Goal: Information Seeking & Learning: Learn about a topic

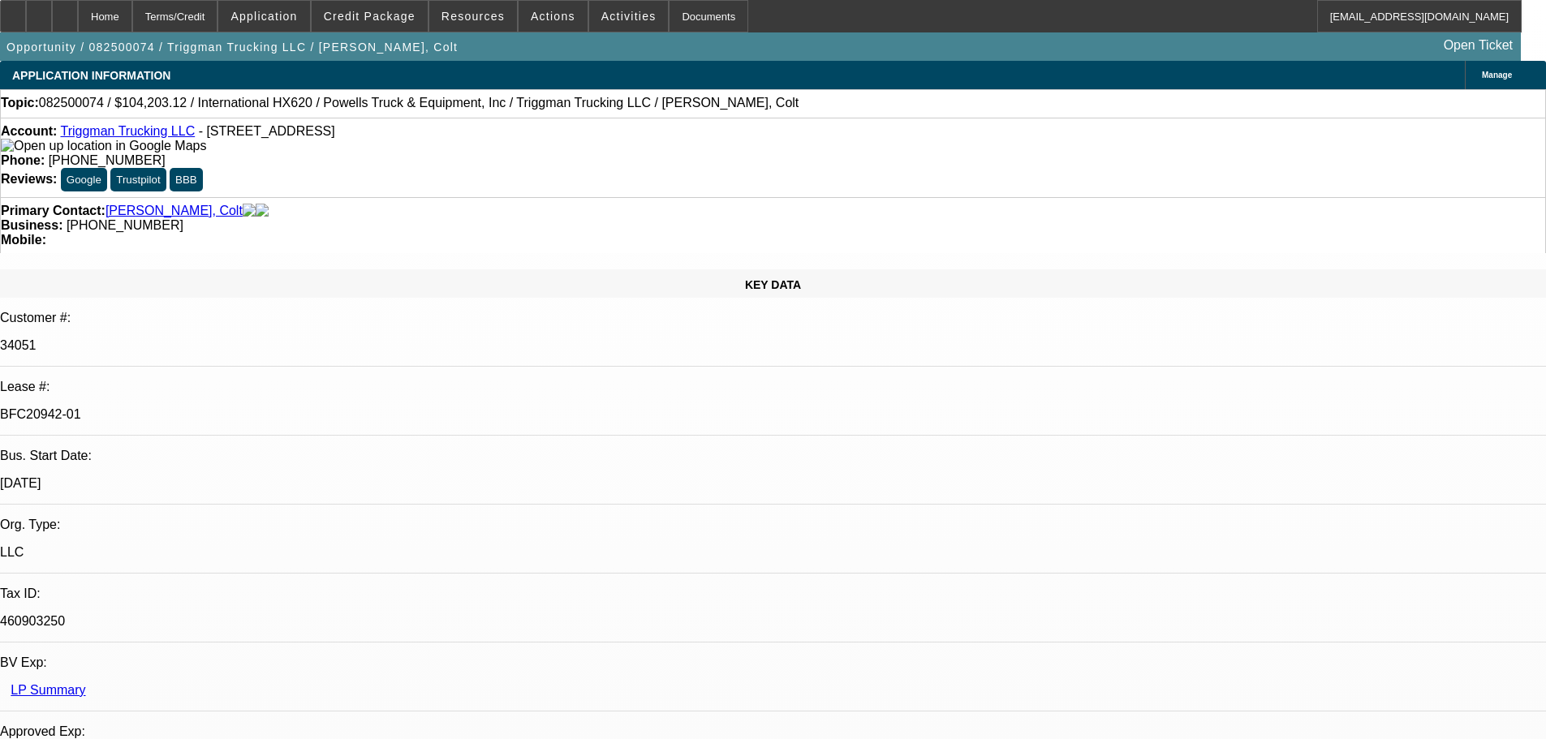
select select "0"
select select "2"
select select "0"
select select "6"
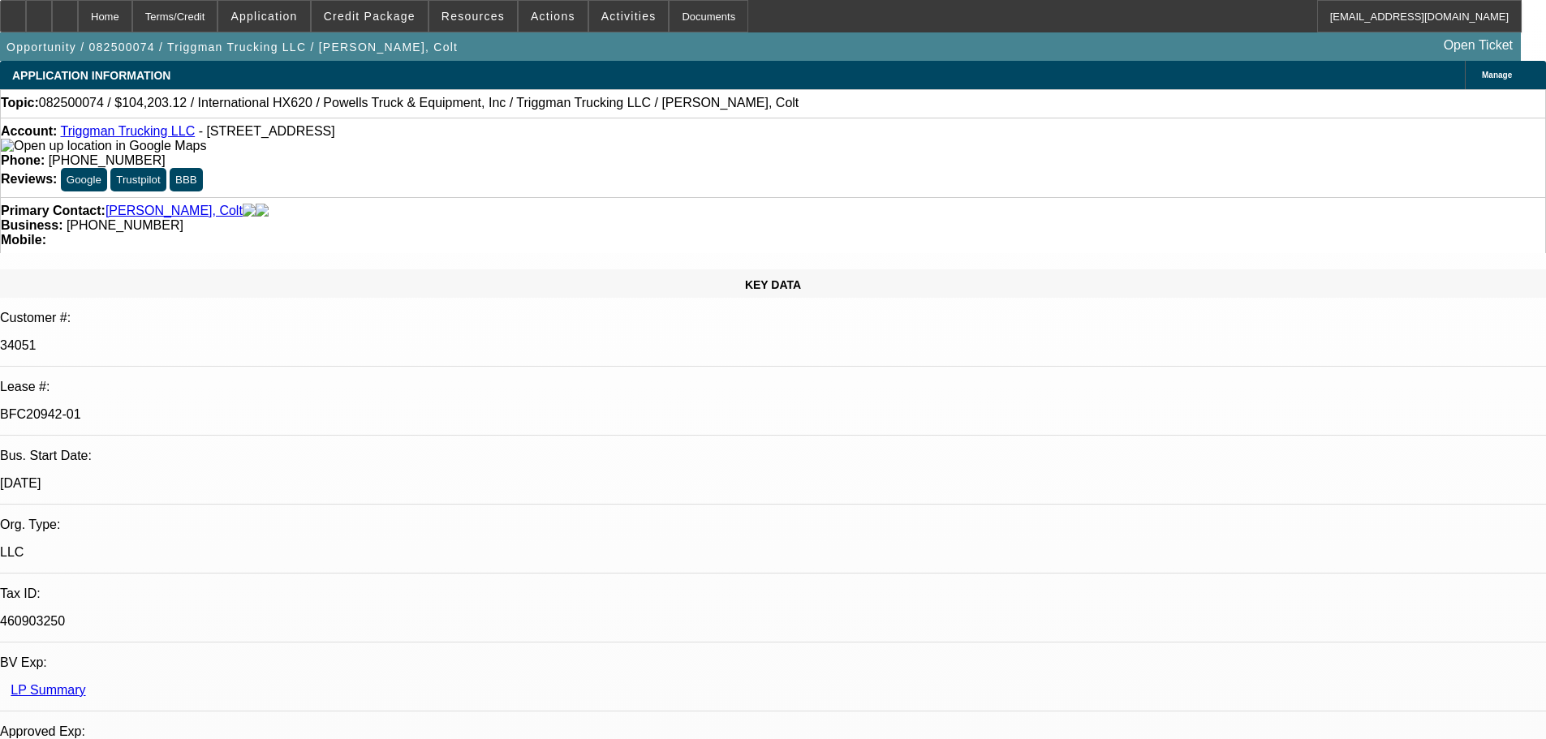
select select "0"
select select "2"
select select "0.1"
select select "4"
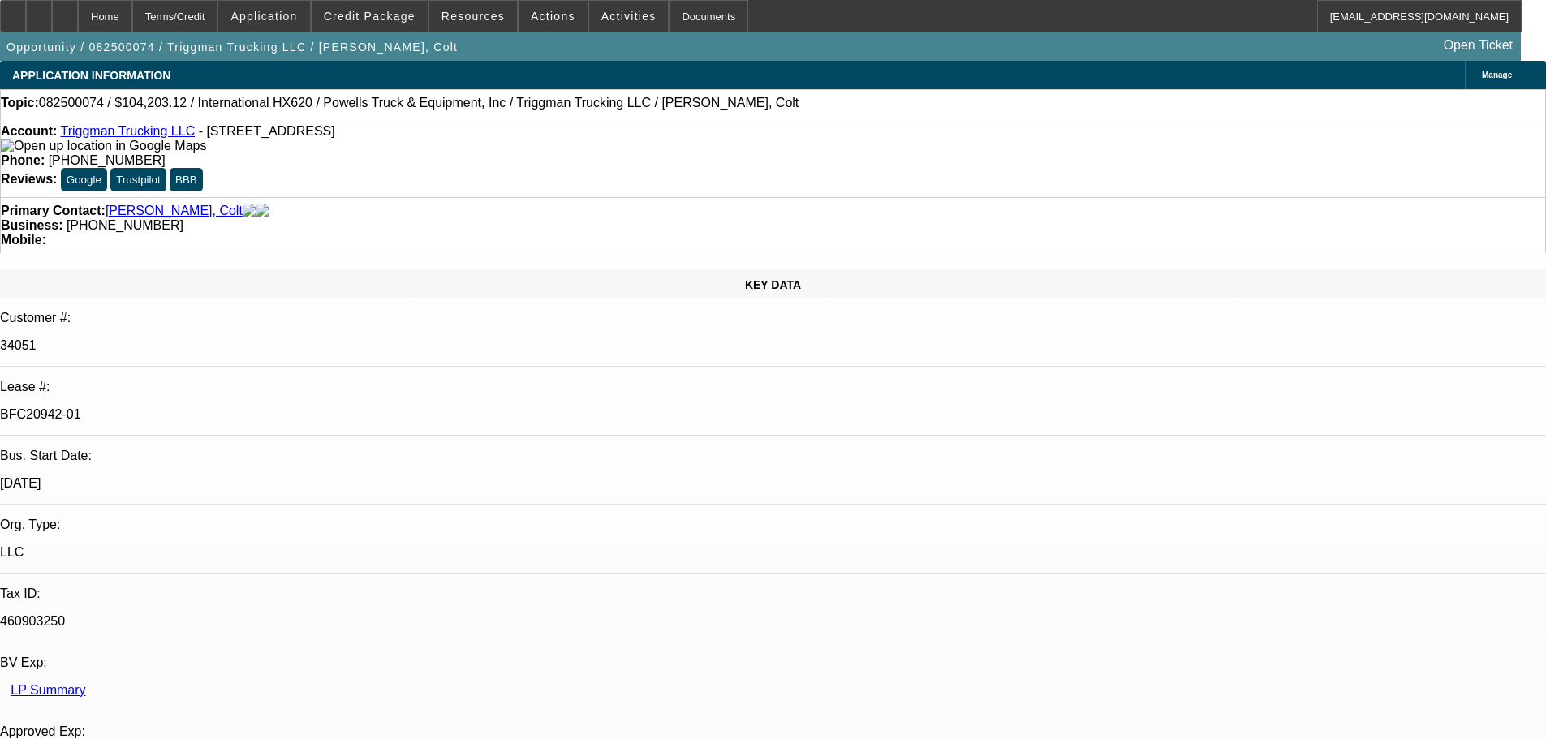
select select "0"
select select "2"
select select "0.1"
select select "4"
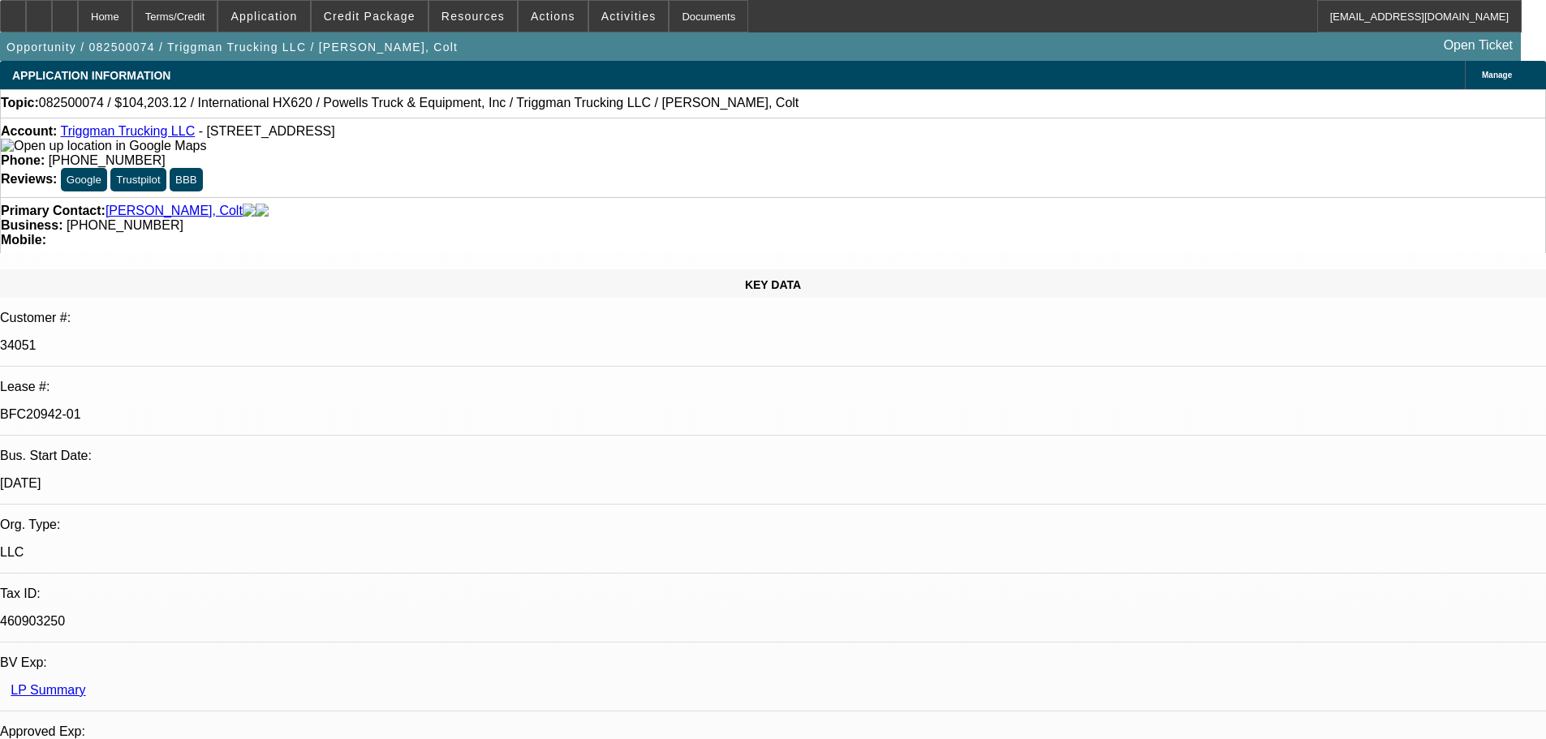
select select "0"
select select "2"
select select "0.1"
select select "4"
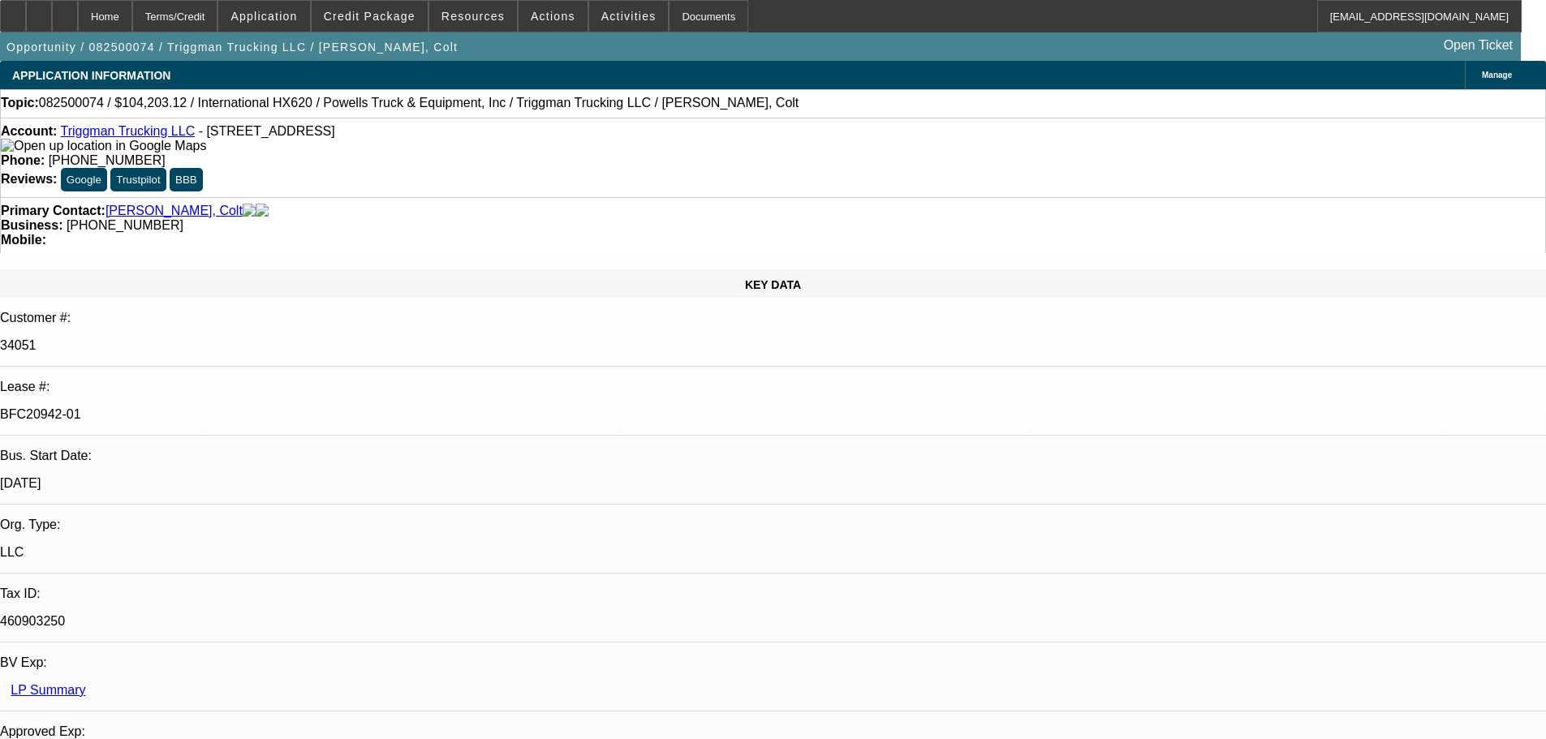
scroll to position [2515, 0]
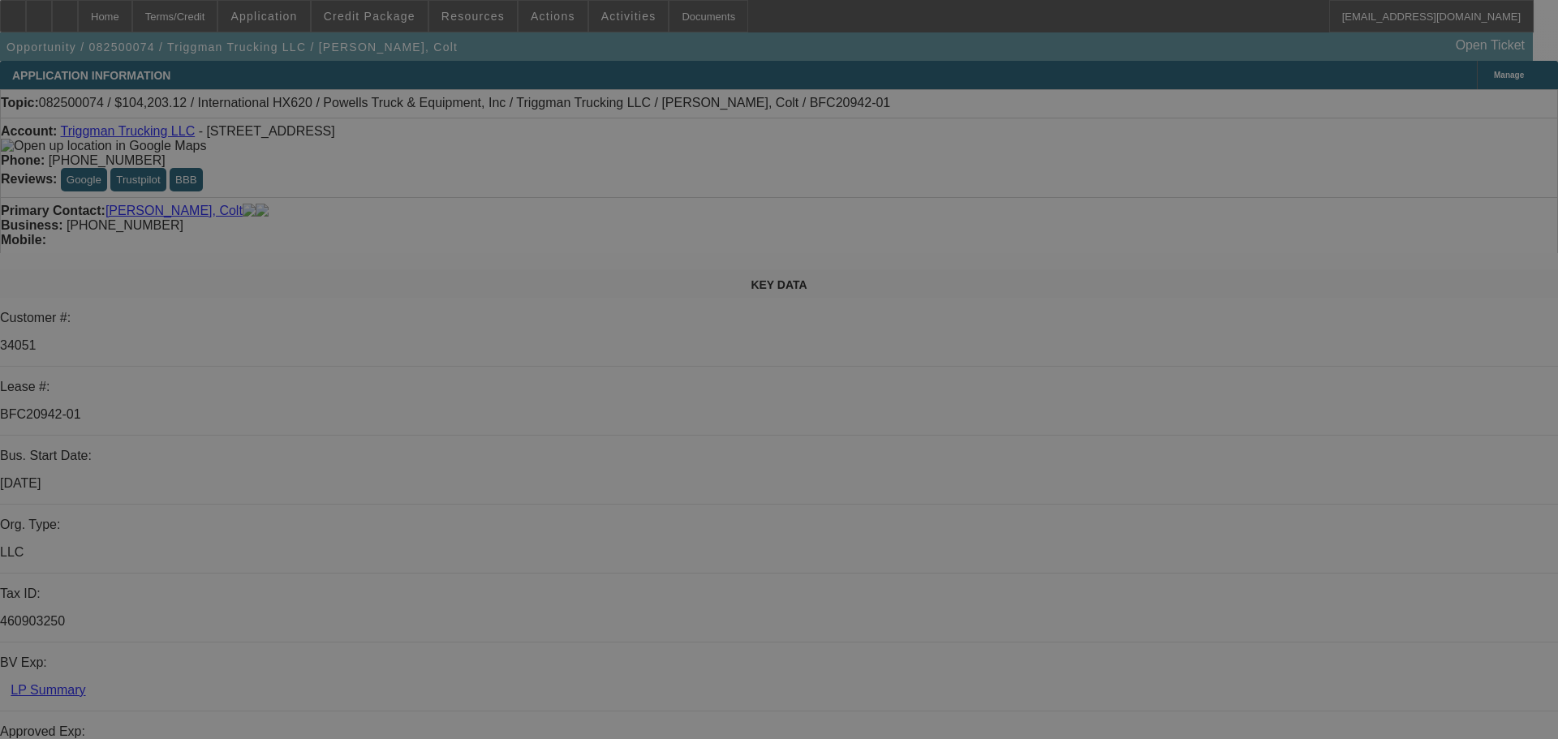
select select "0"
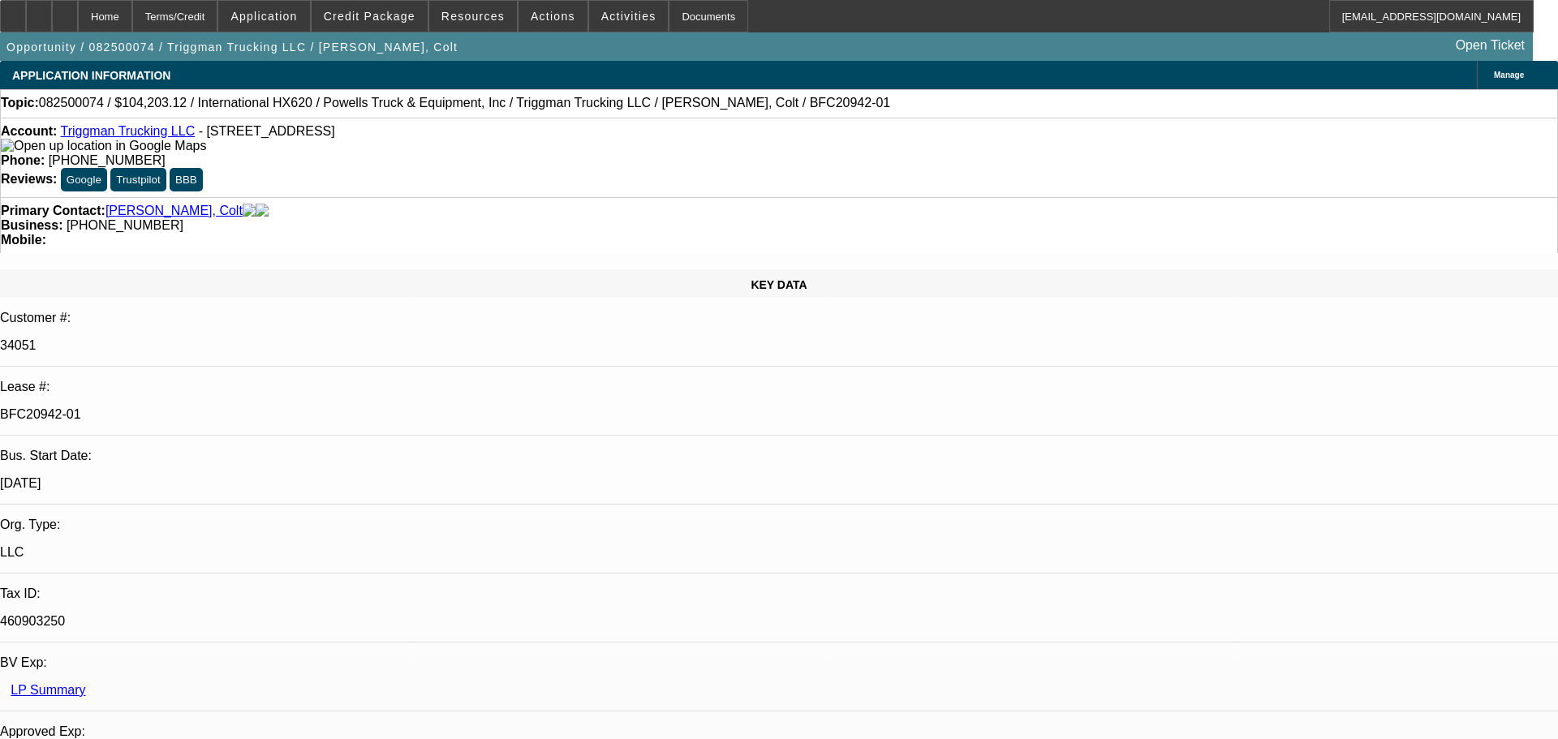
select select "0"
select select "0.1"
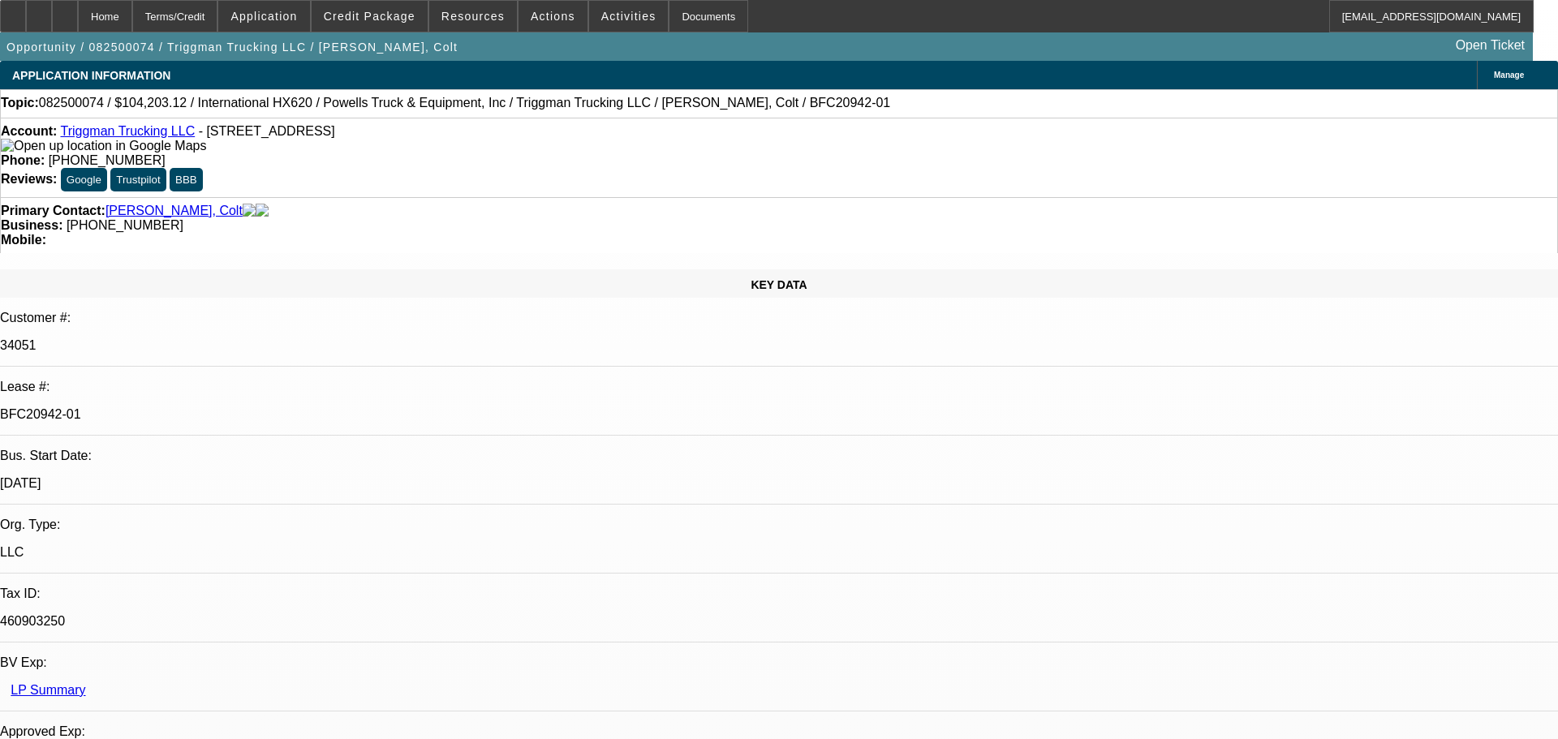
select select "0"
select select "0.1"
select select "0"
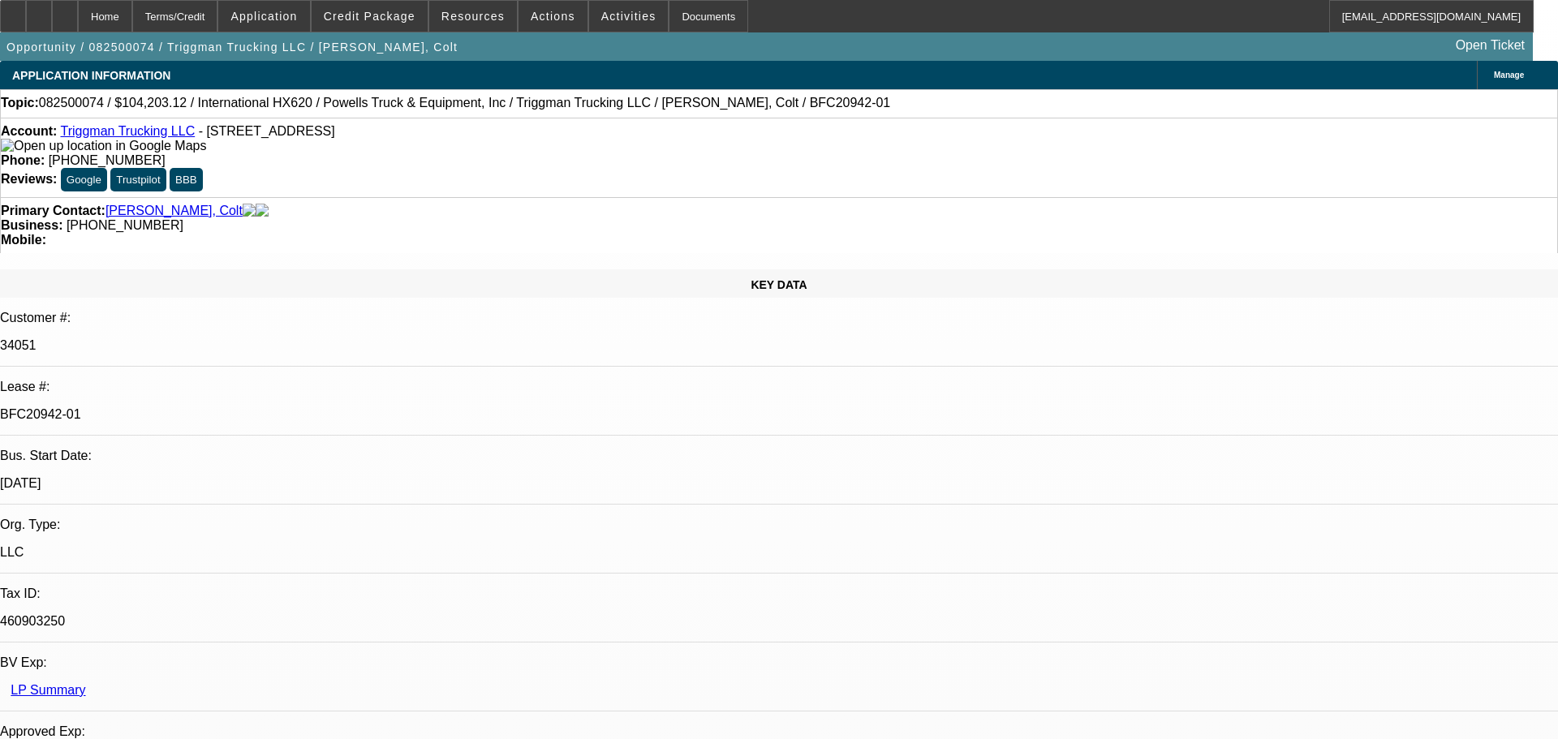
select select "0.1"
select select "1"
select select "2"
select select "6"
select select "1"
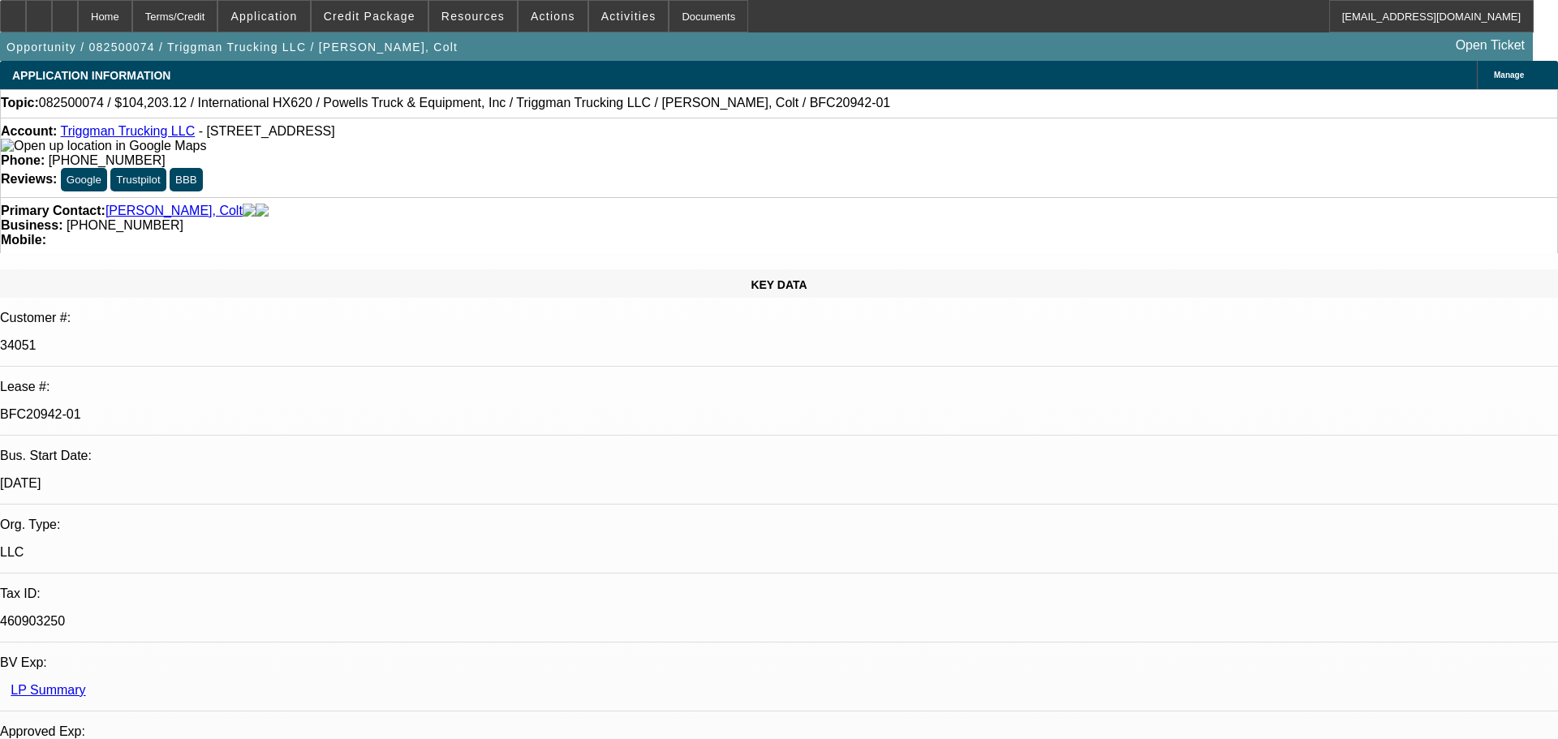
select select "2"
select select "4"
select select "1"
select select "2"
select select "4"
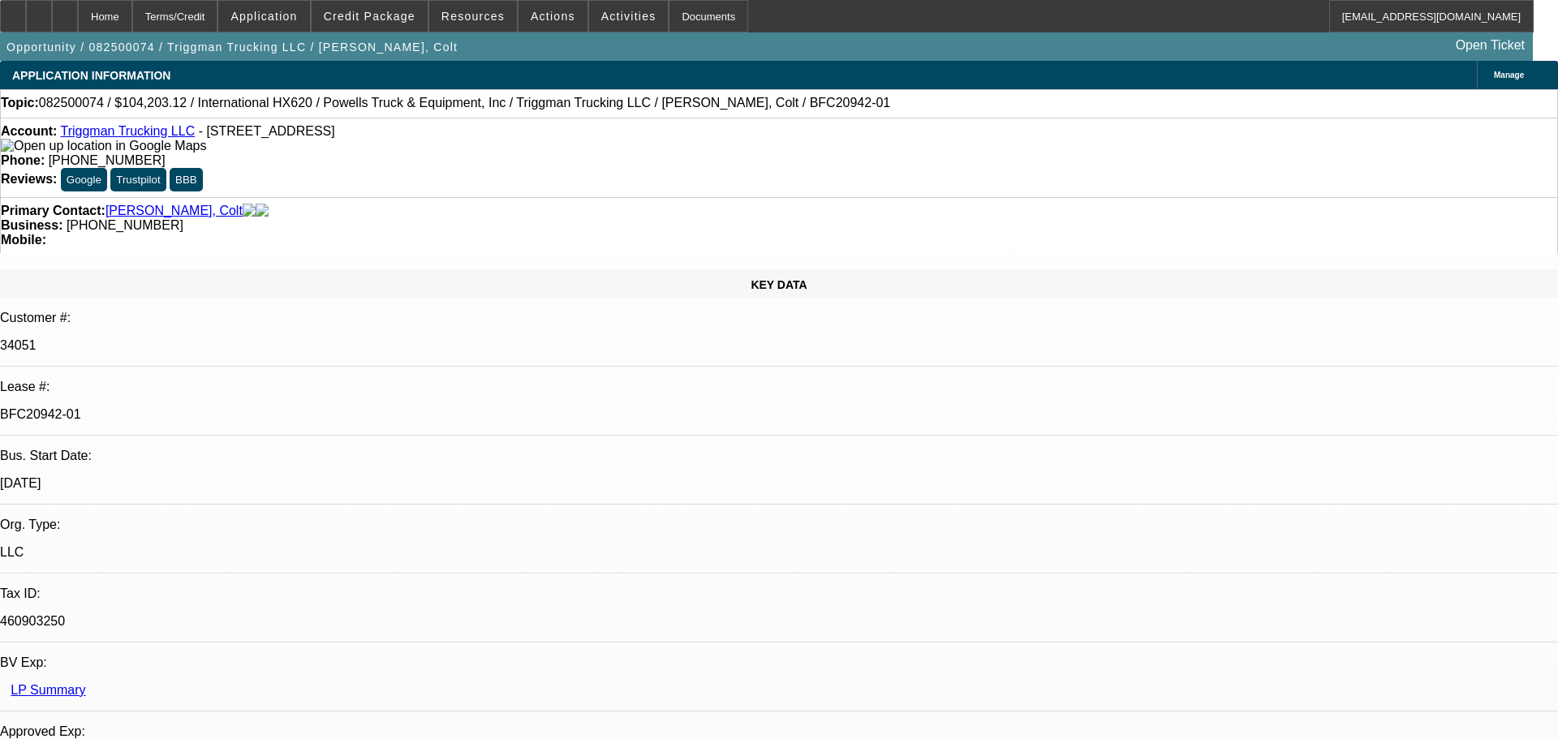
select select "1"
select select "2"
select select "4"
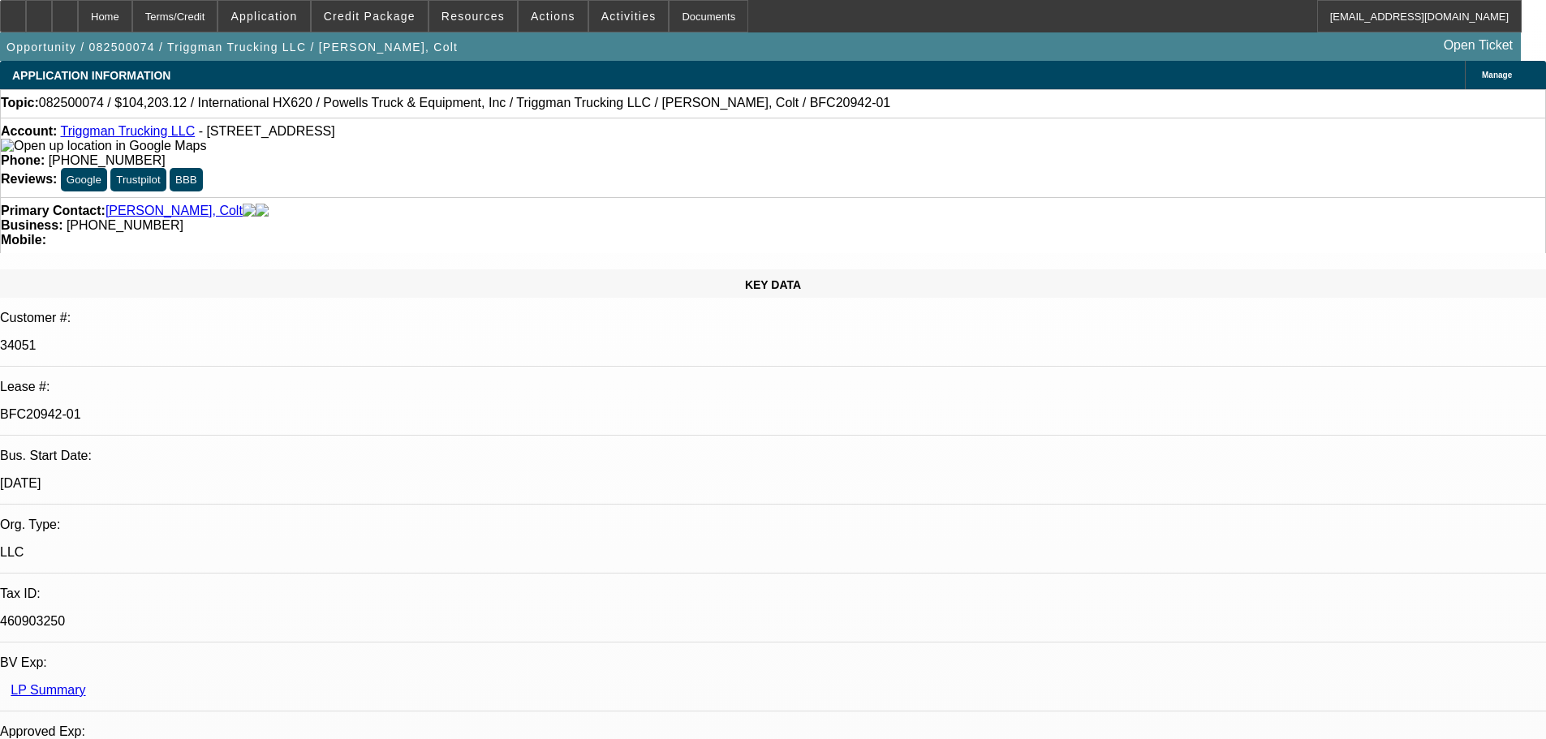
scroll to position [406, 0]
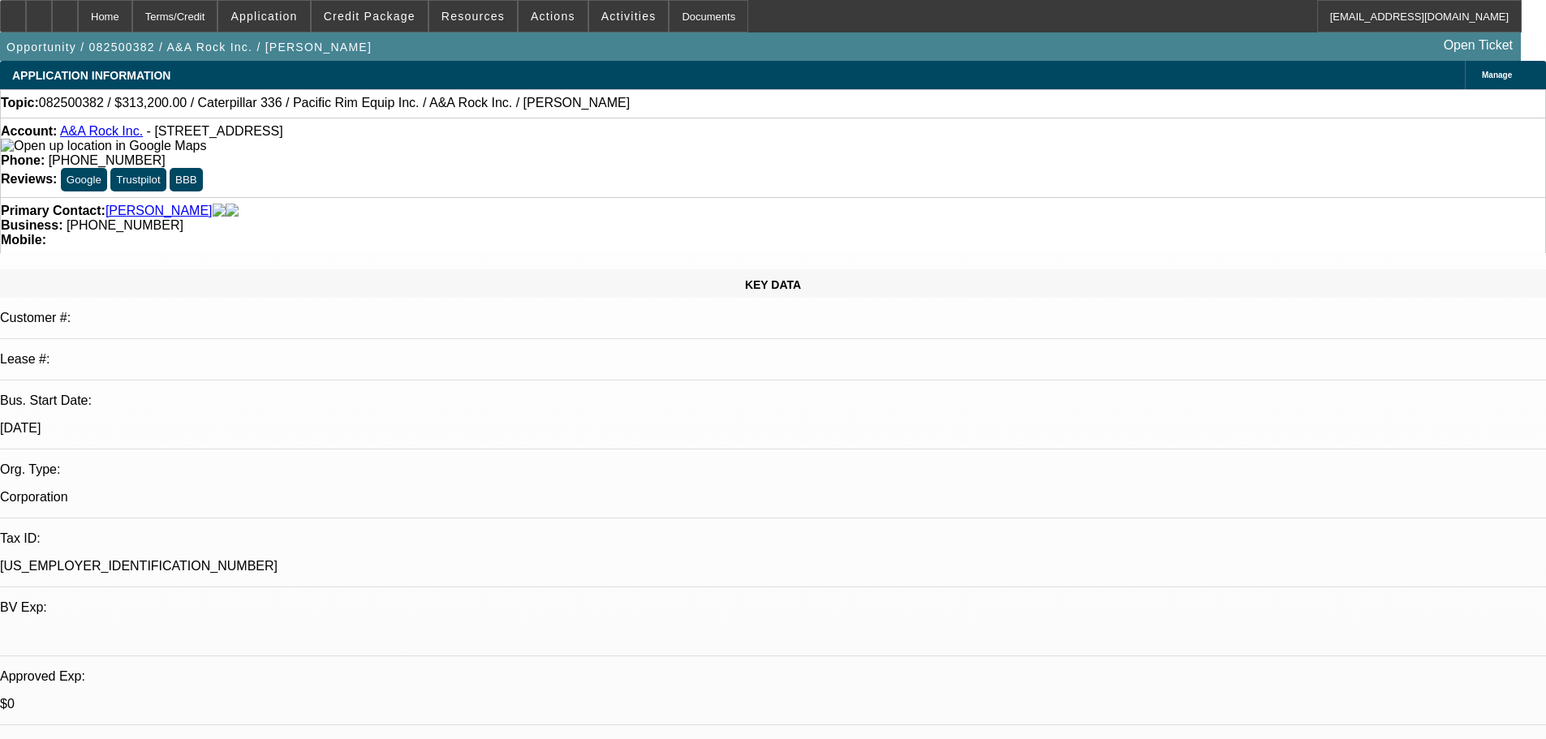
select select "0"
select select "2"
select select "0"
select select "6"
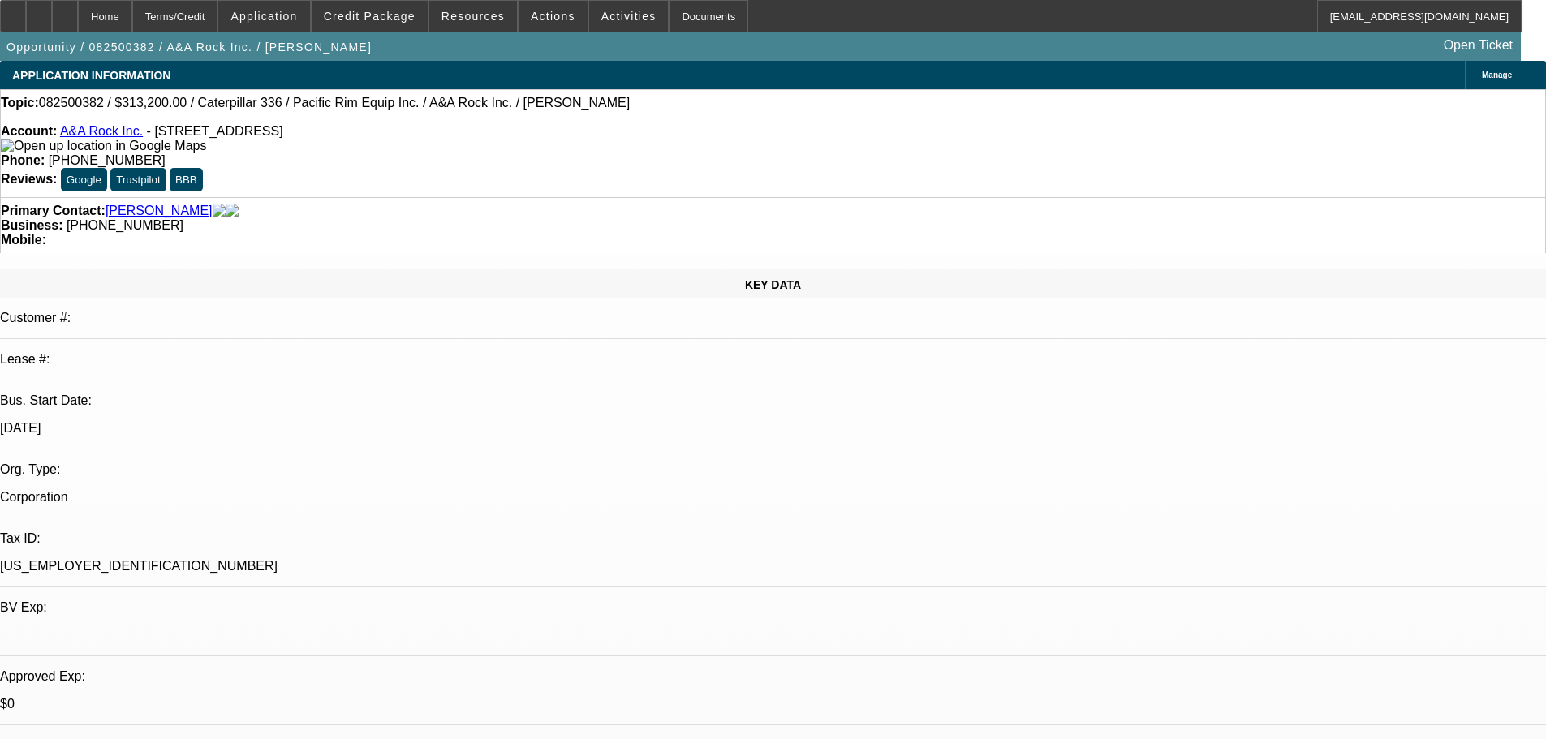
select select "0"
select select "2"
select select "0"
select select "6"
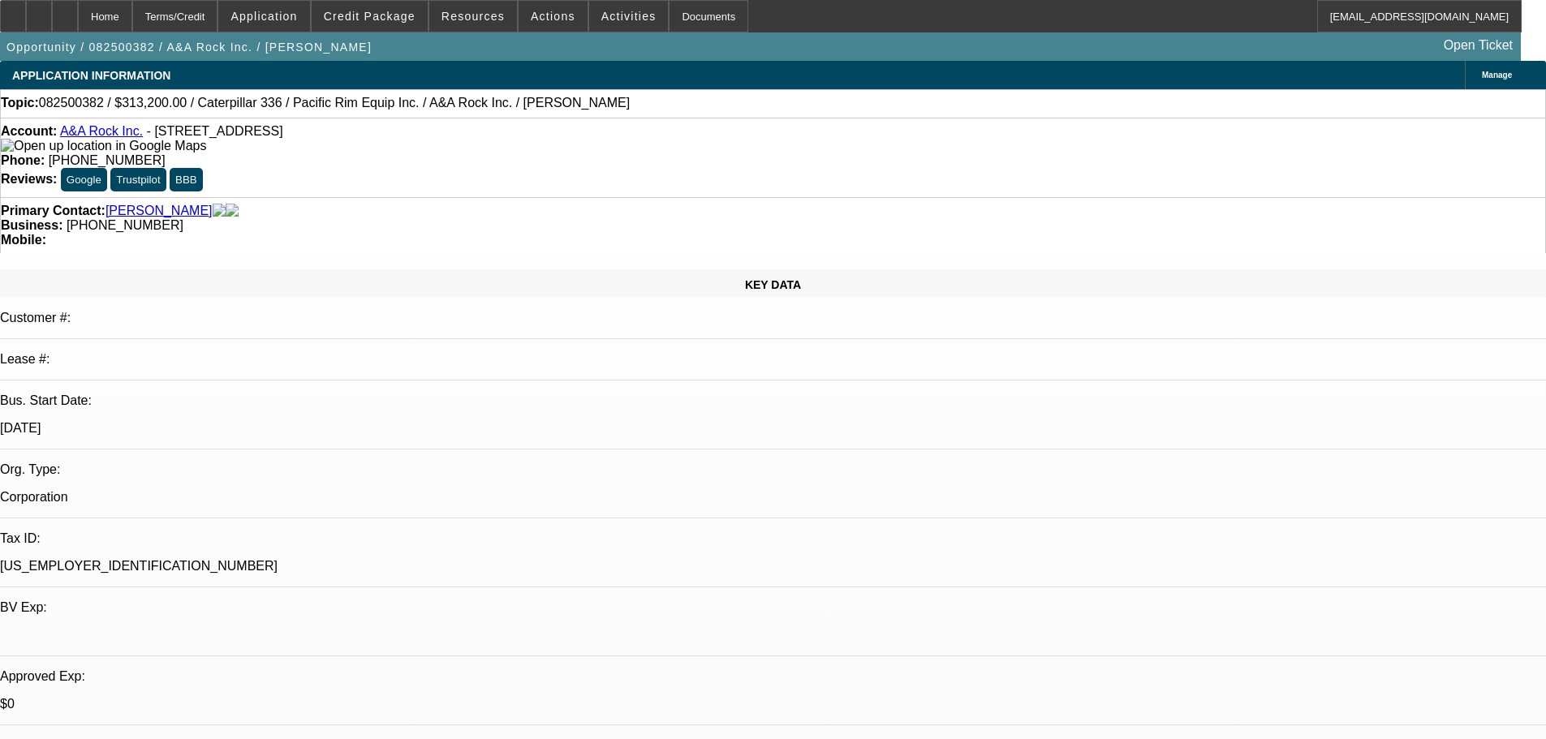
select select "0"
select select "2"
select select "0"
select select "6"
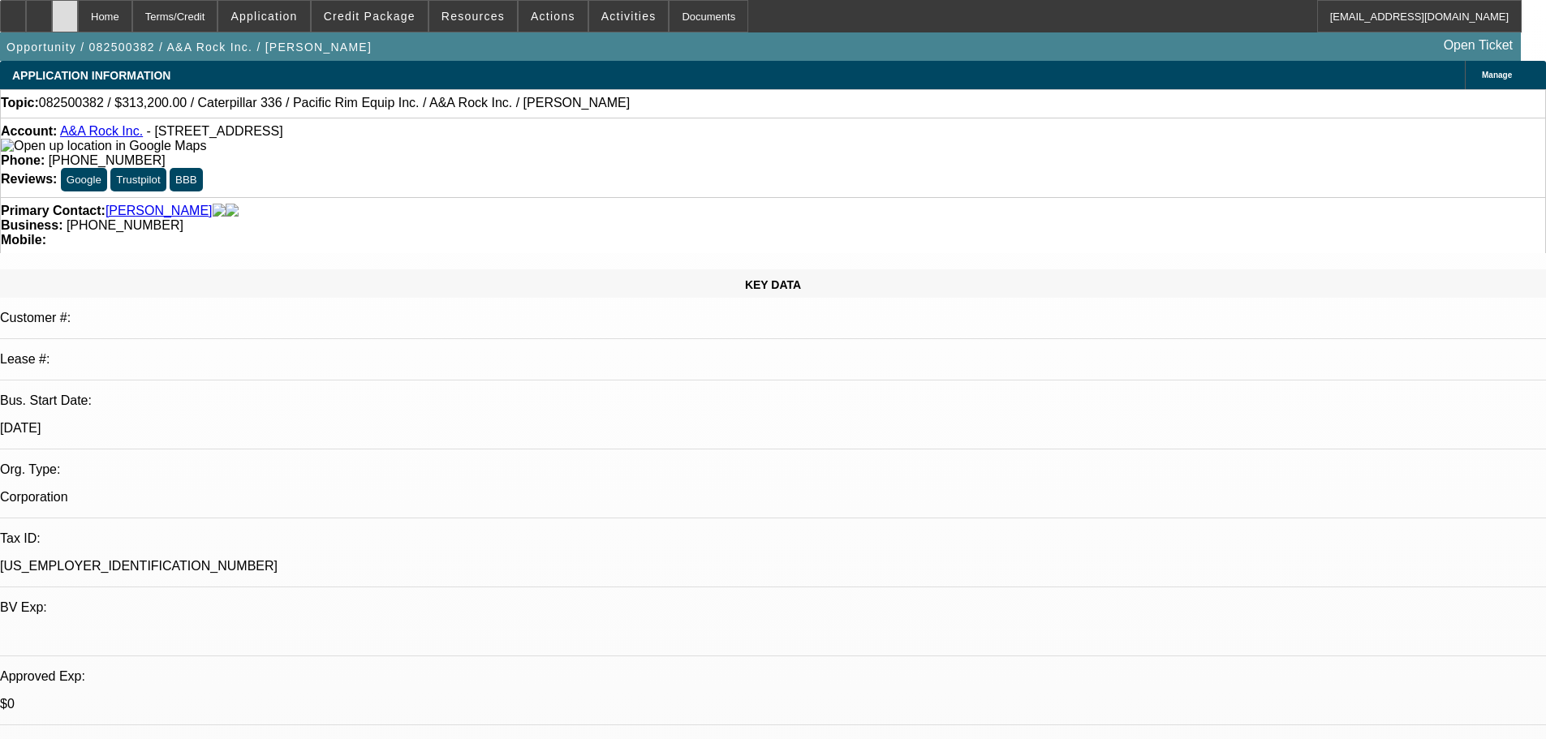
scroll to position [2272, 0]
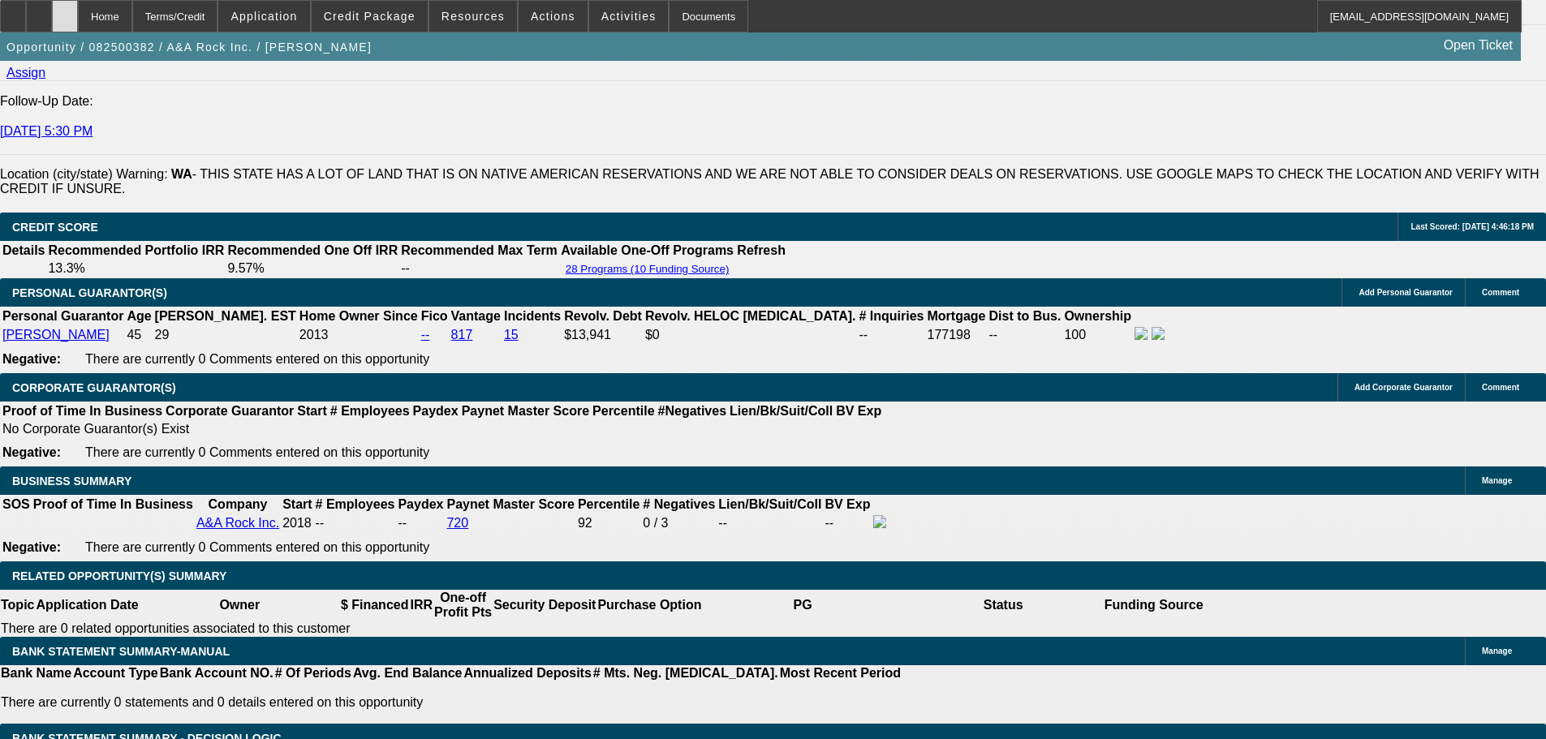
click at [65, 11] on icon at bounding box center [65, 11] width 0 height 0
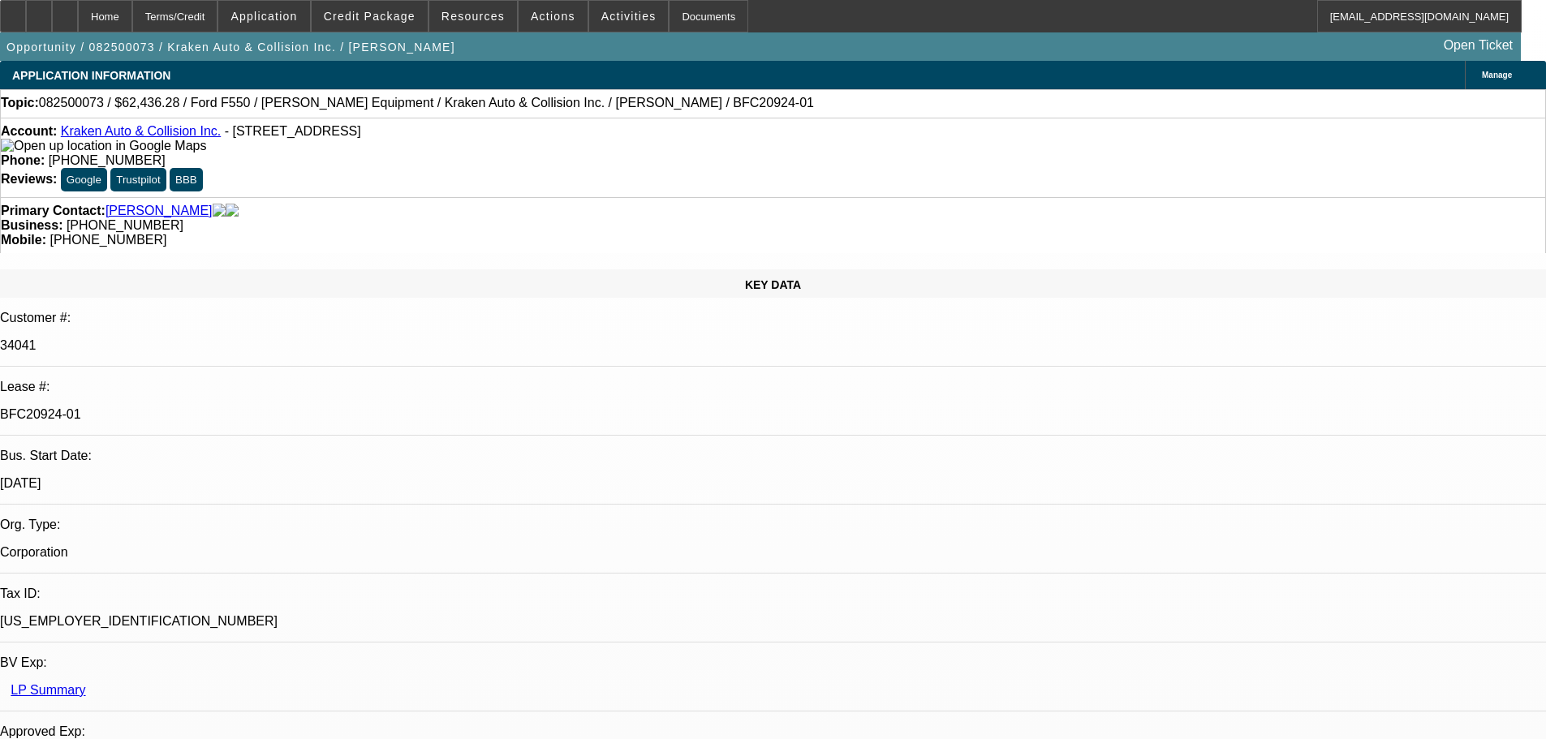
select select "0"
select select "3"
select select "0.1"
select select "4"
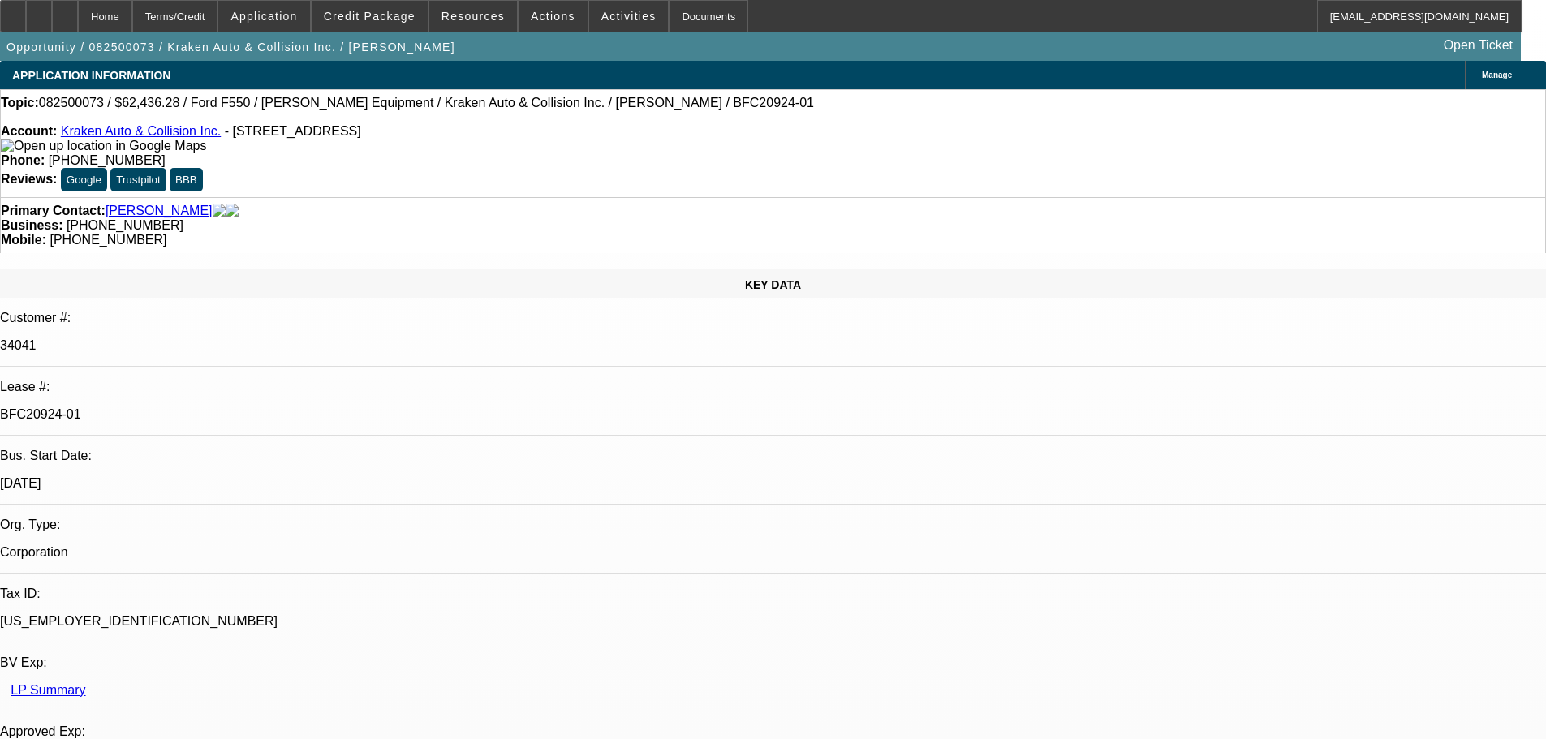
select select "0"
select select "0.1"
select select "4"
select select "0"
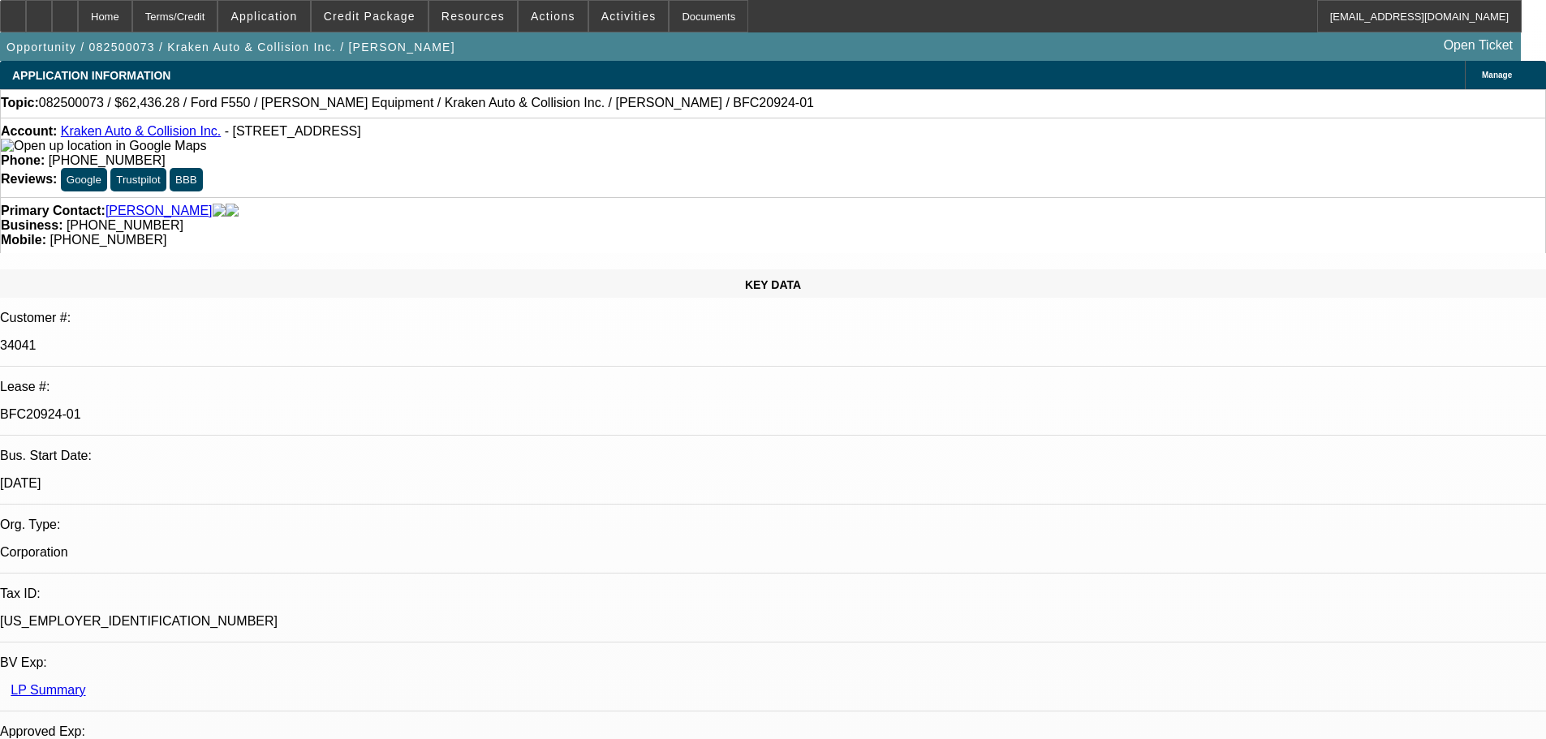
select select "0"
select select "0.1"
select select "4"
select select "0"
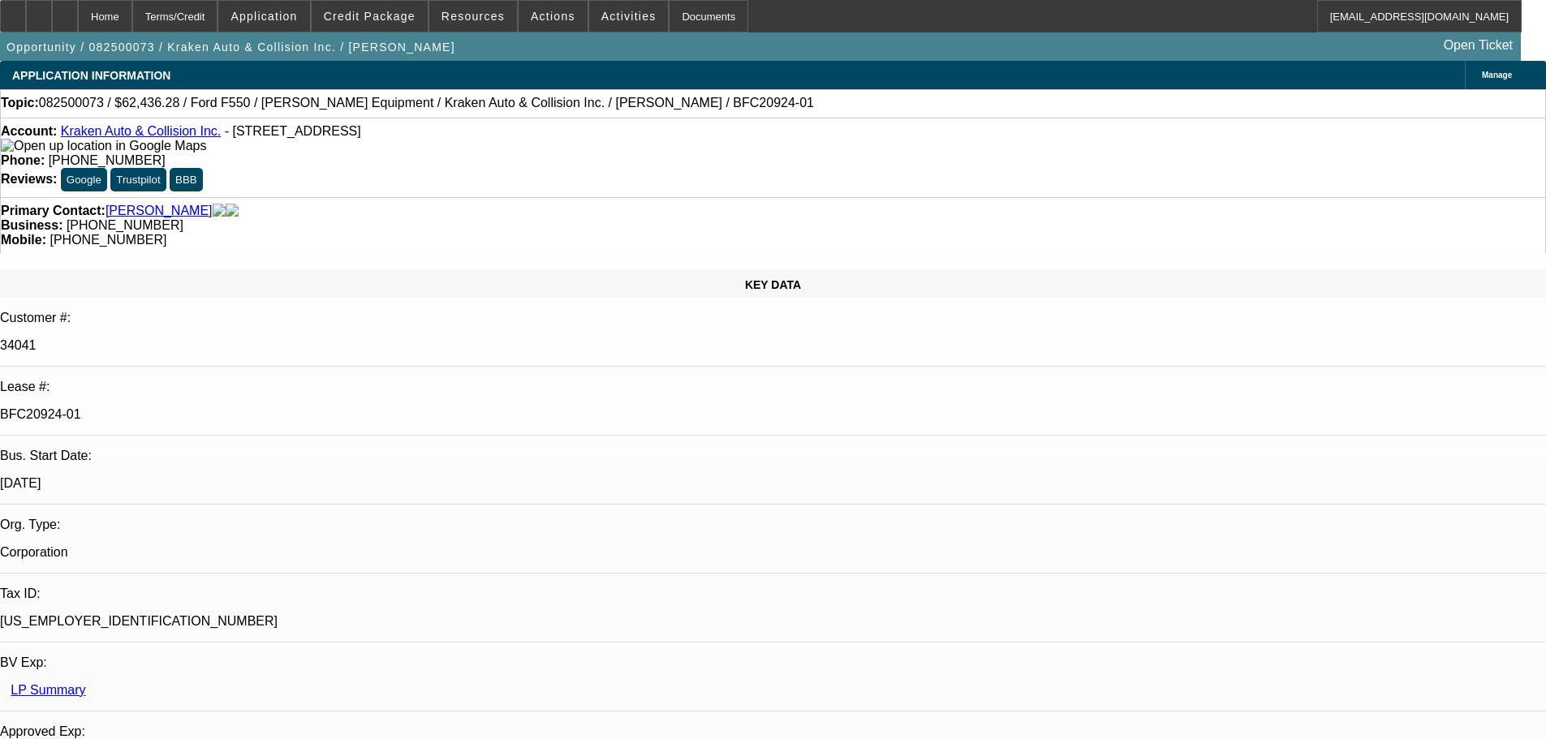
select select "0.1"
select select "4"
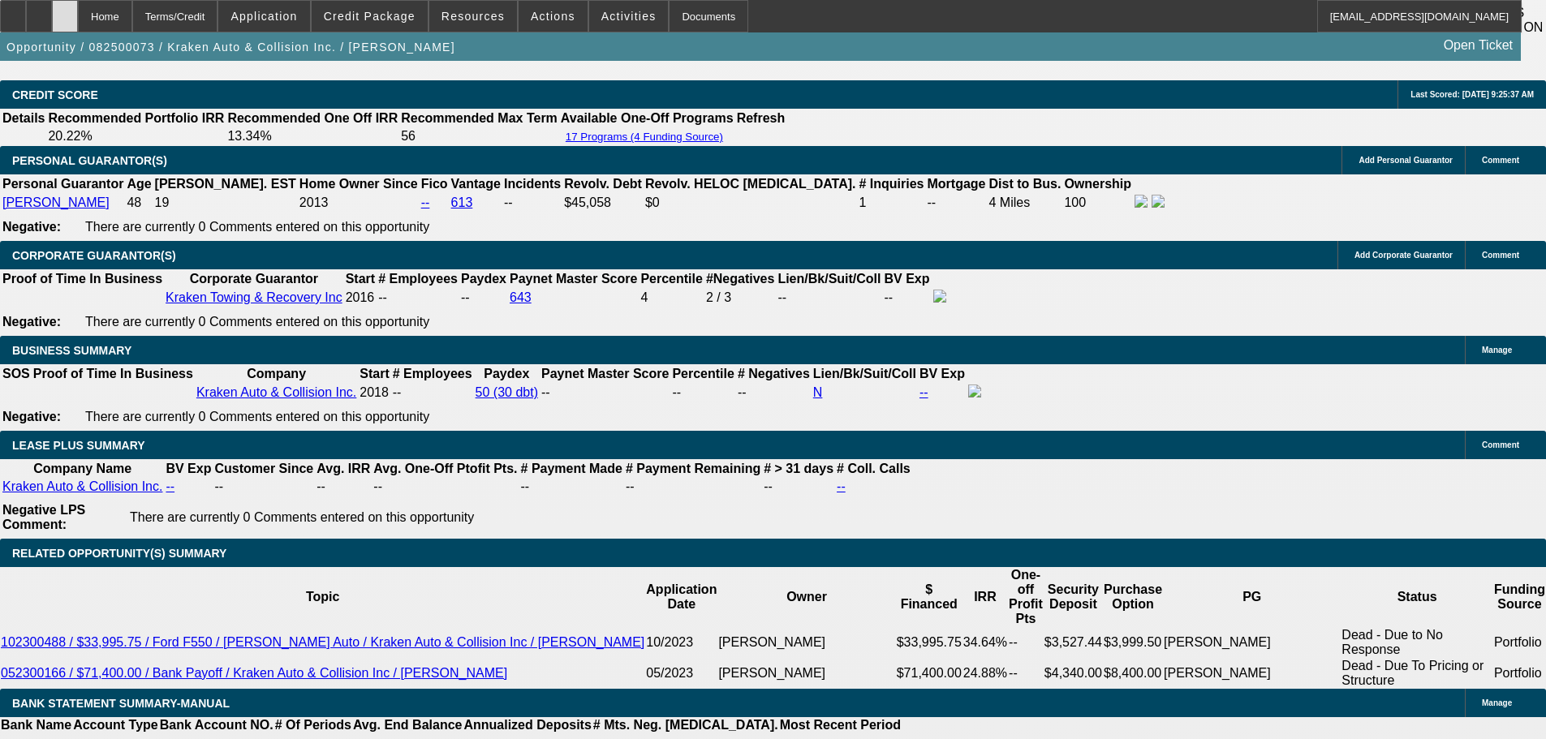
drag, startPoint x: 0, startPoint y: 0, endPoint x: 104, endPoint y: 9, distance: 104.2
click at [78, 9] on div at bounding box center [65, 16] width 26 height 32
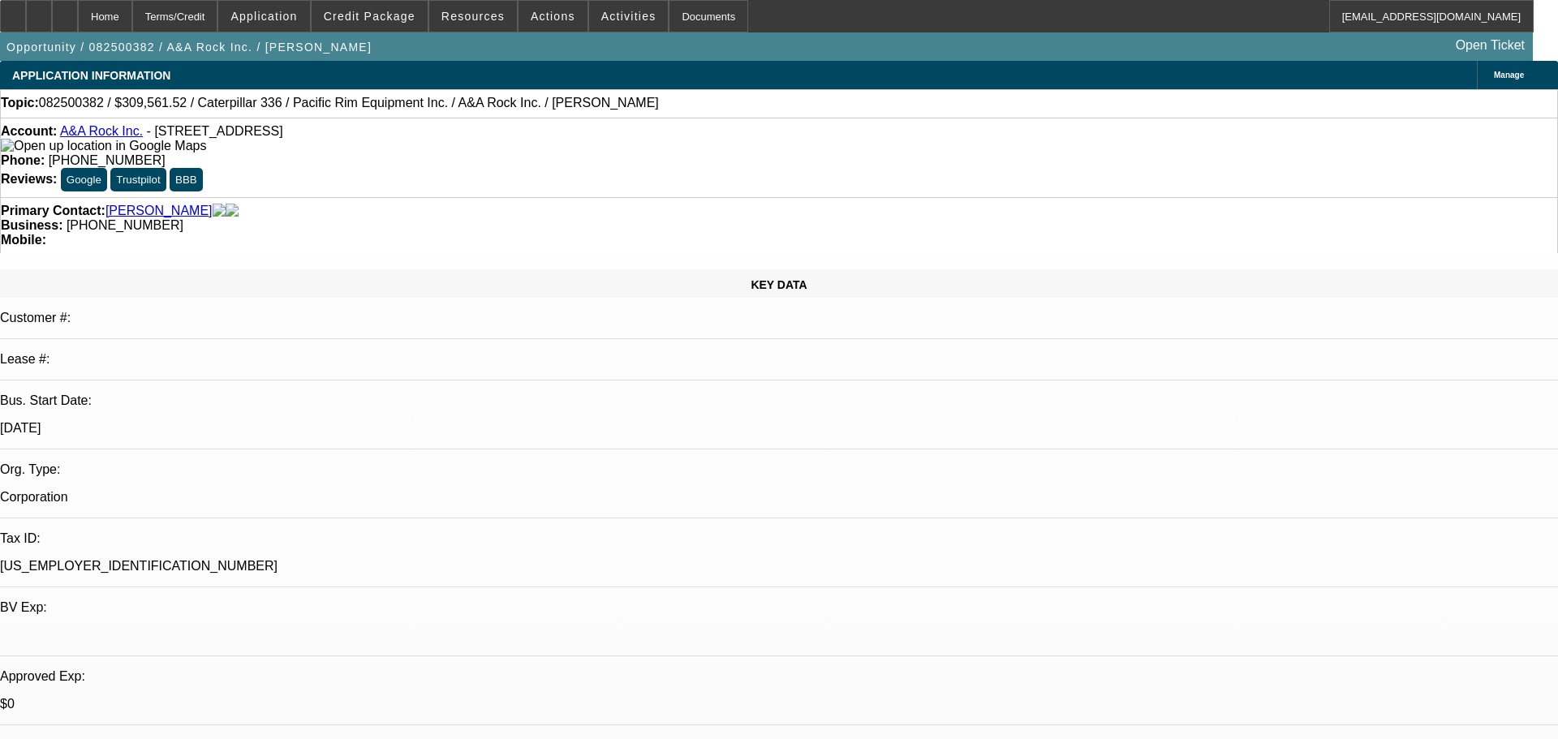
select select "0"
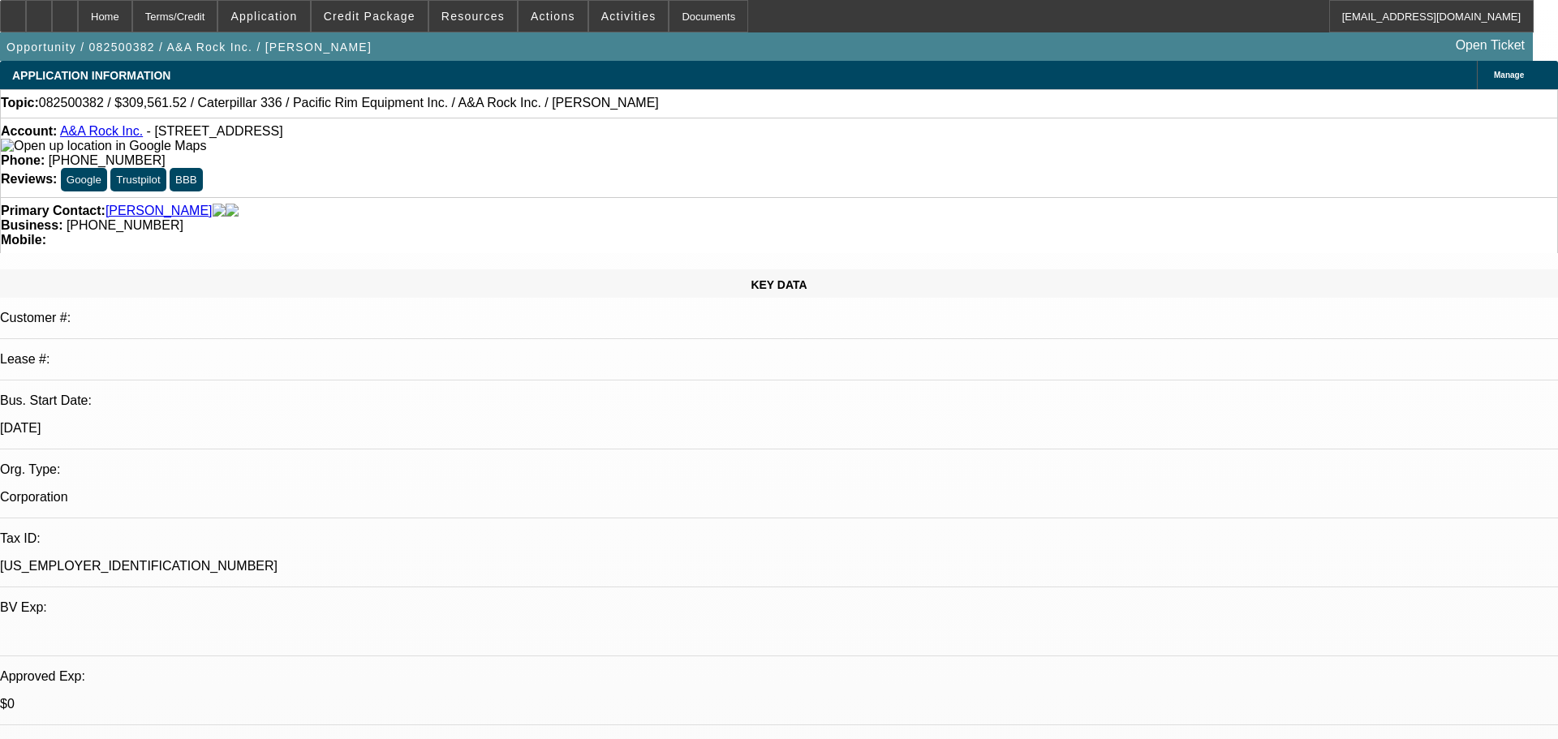
select select "0"
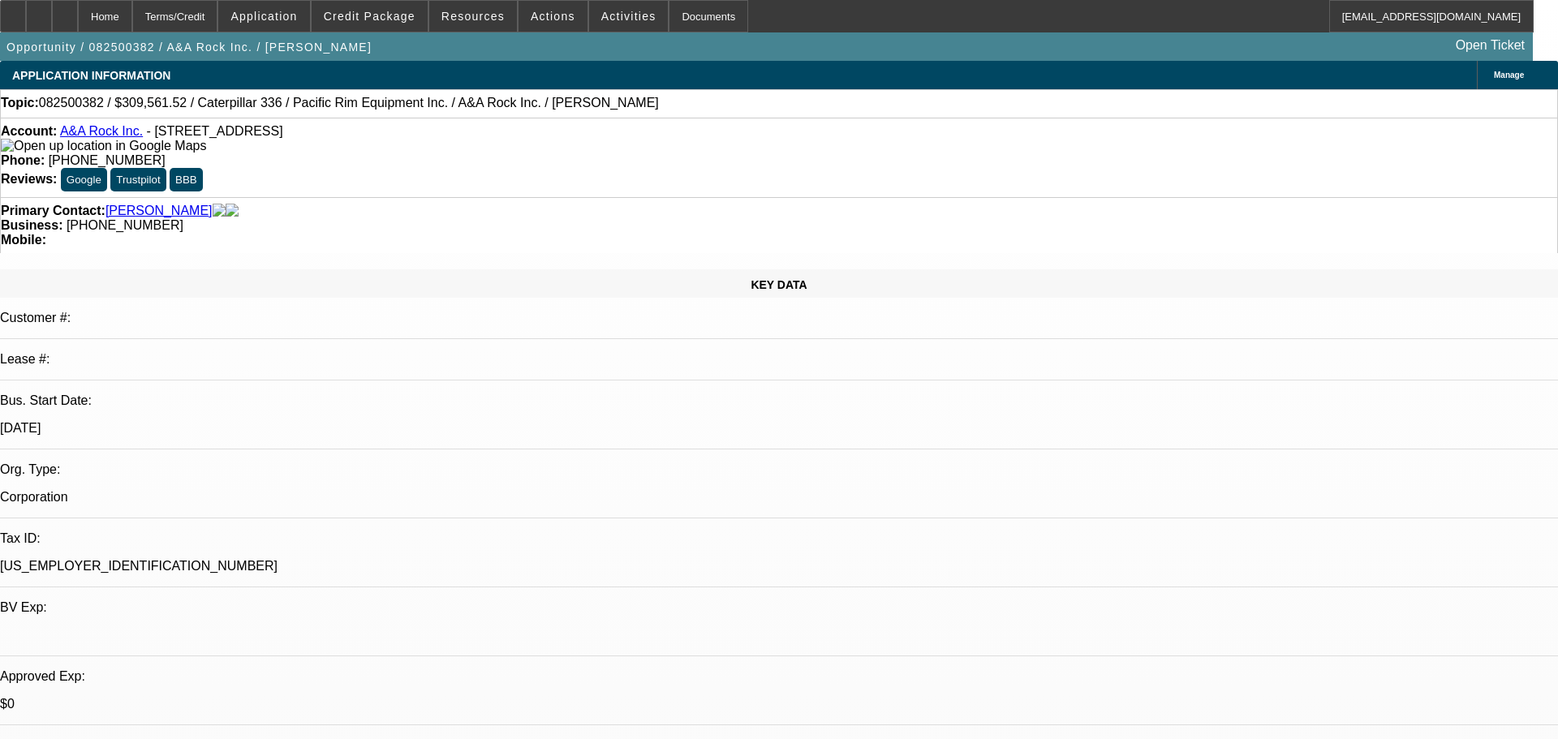
select select "0"
select select "1"
select select "2"
select select "1"
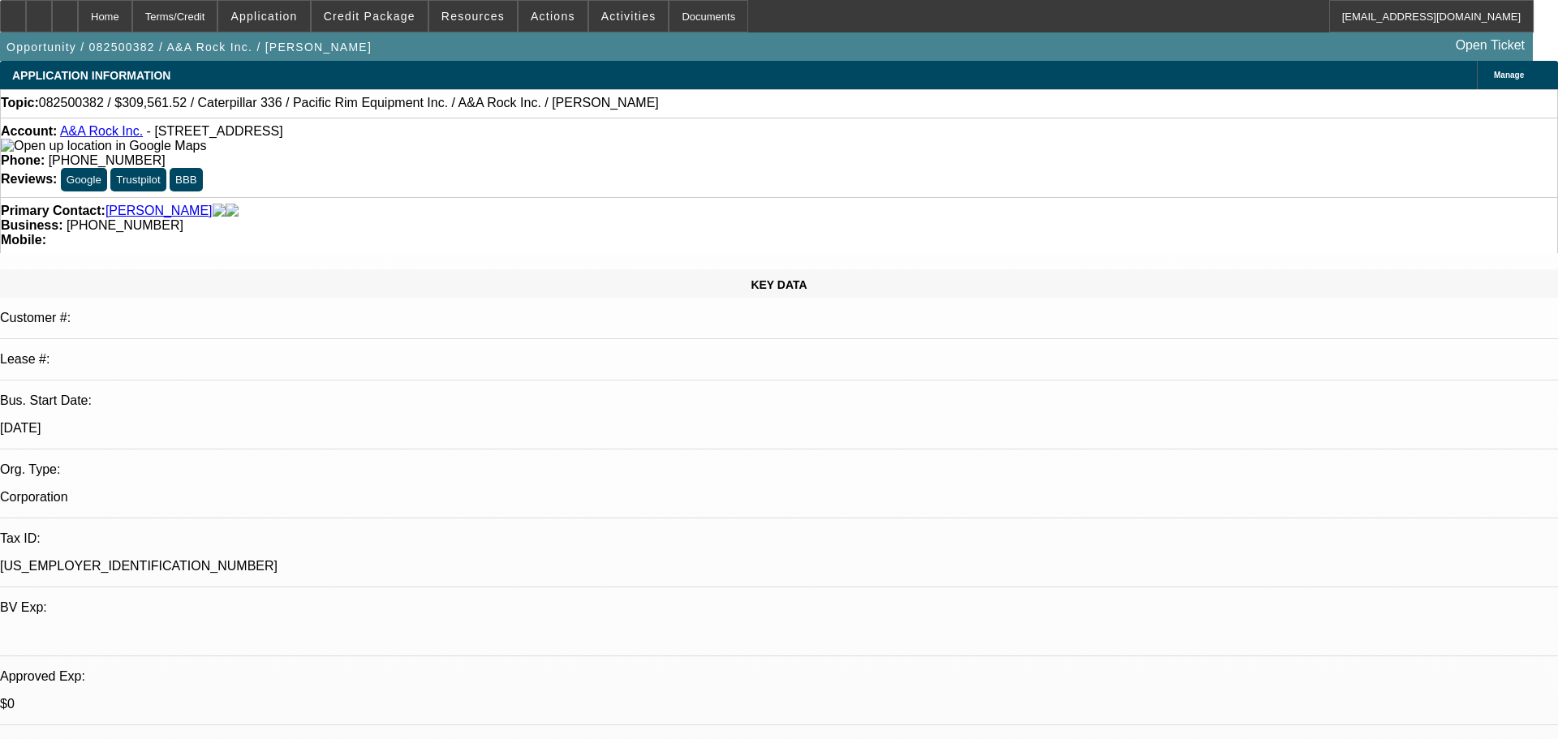
select select "2"
select select "1"
select select "2"
select select "1"
select select "2"
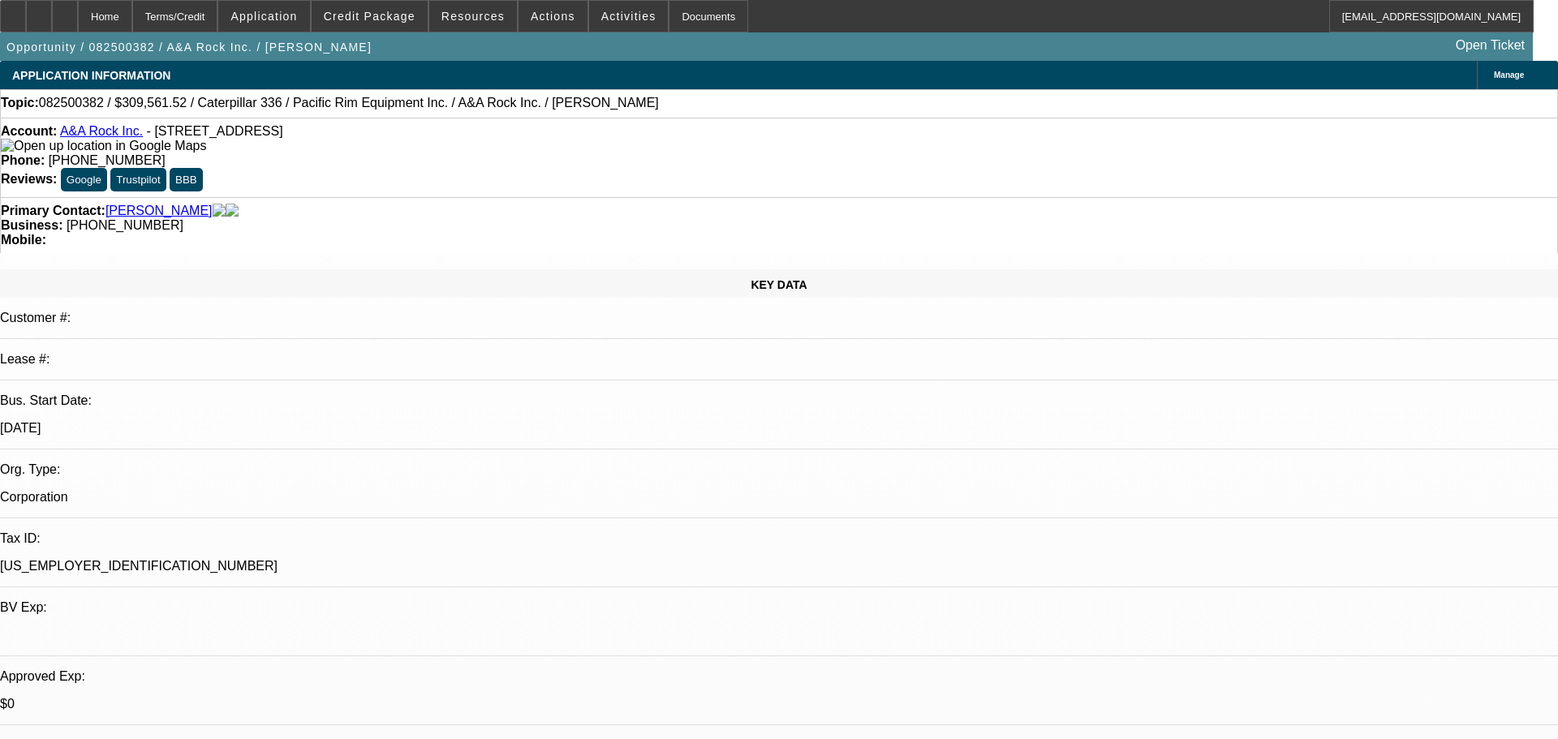
select select "6"
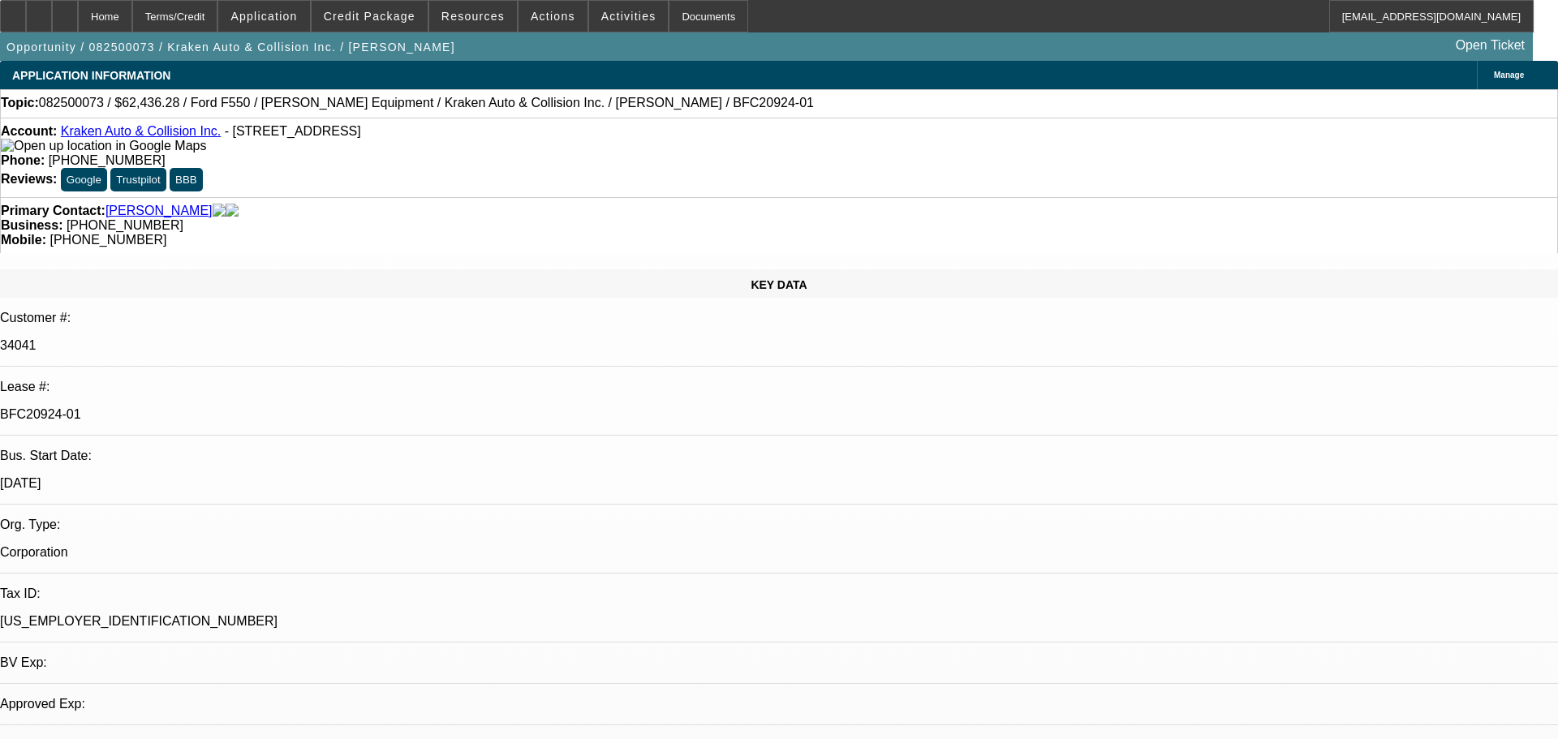
select select "0"
select select "0.1"
select select "0"
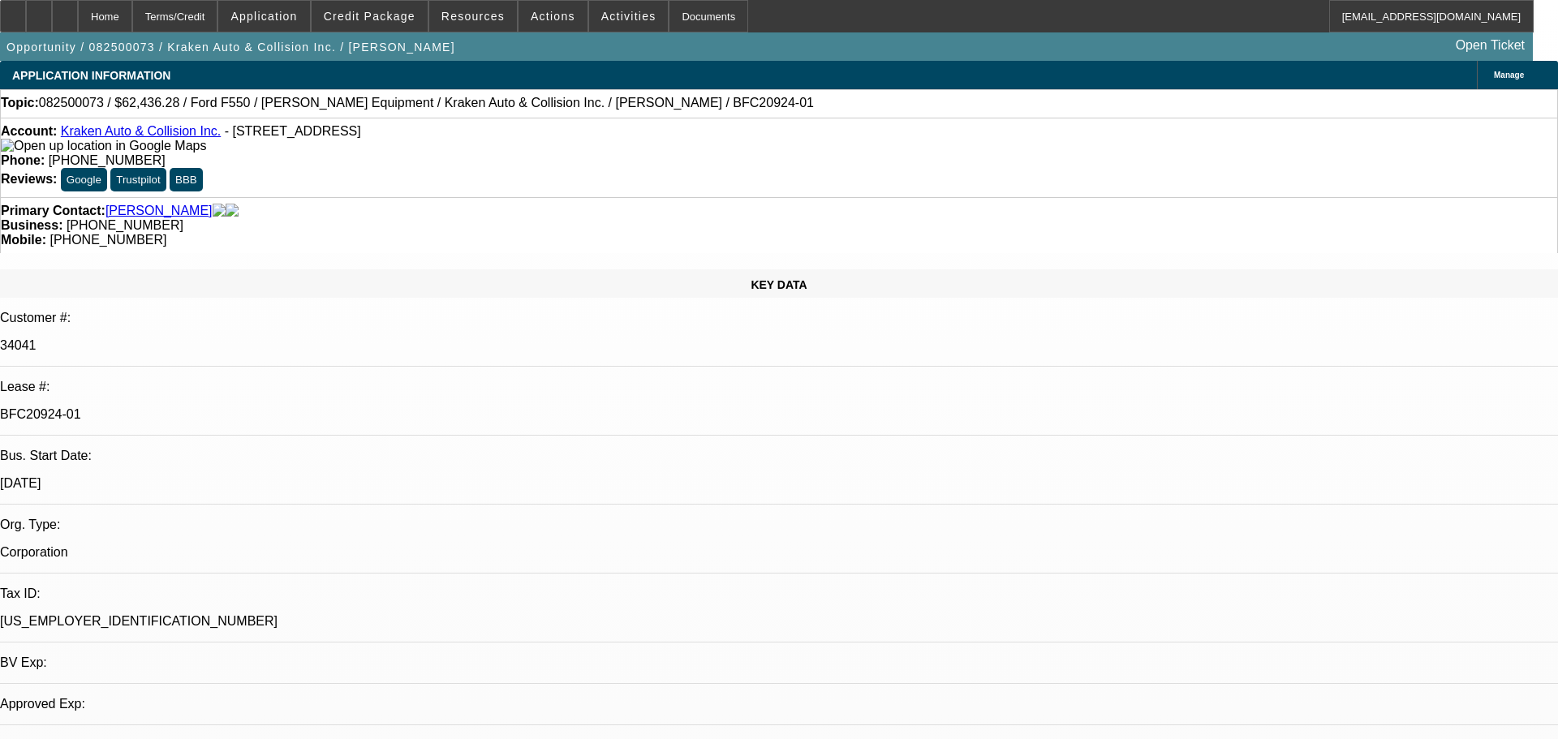
select select "0.1"
select select "0"
select select "0.1"
select select "0"
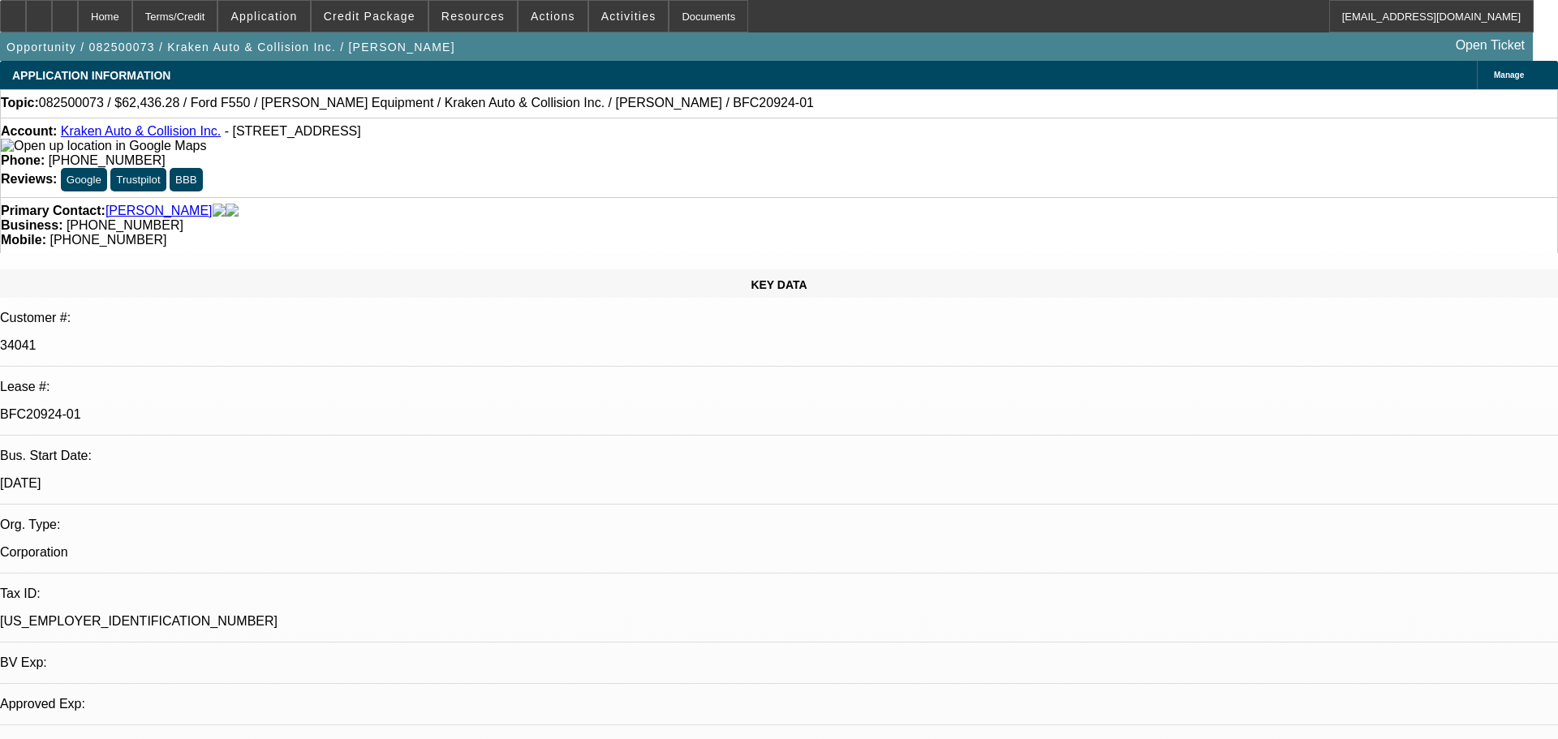
select select "0"
select select "0.1"
select select "1"
select select "3"
select select "4"
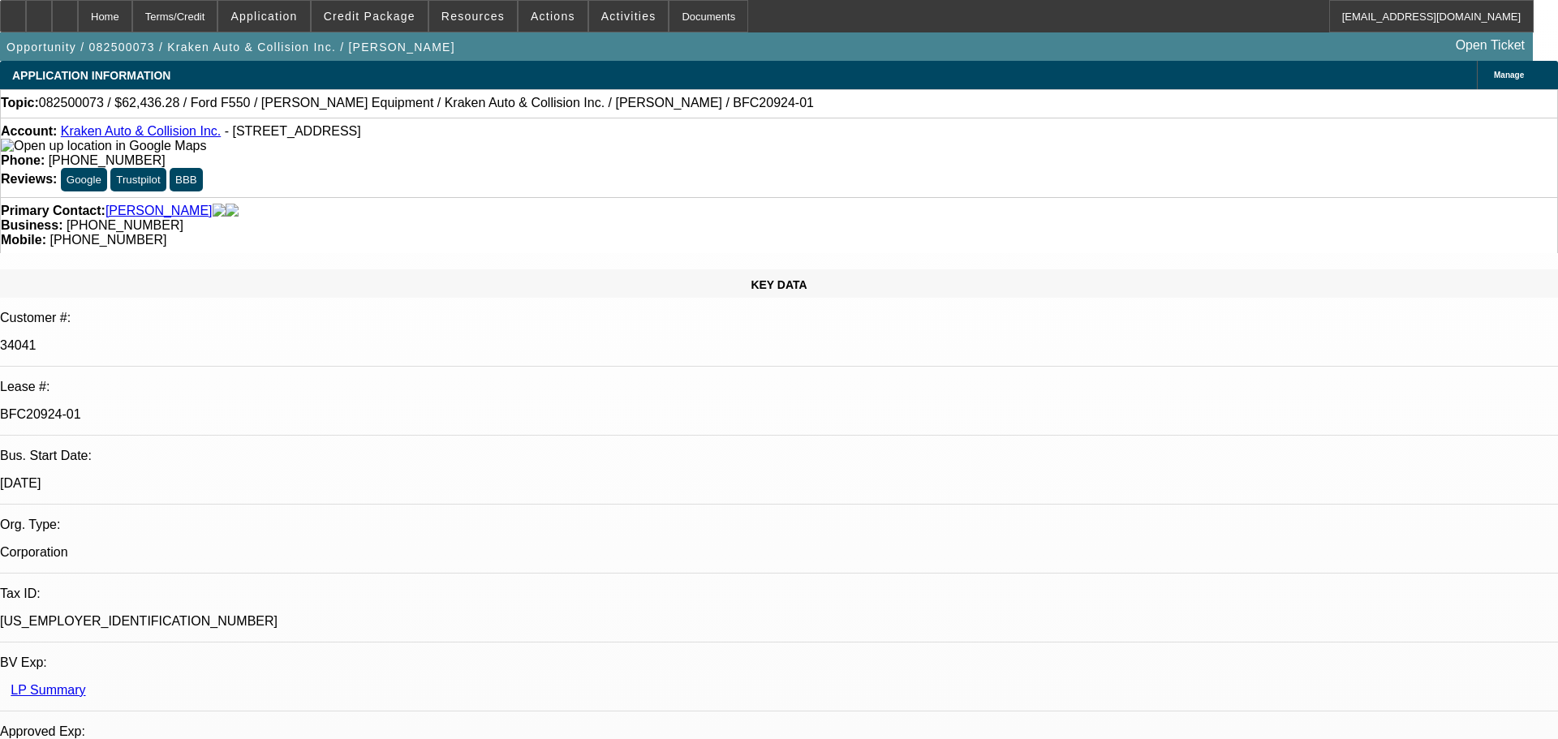
select select "1"
select select "4"
select select "1"
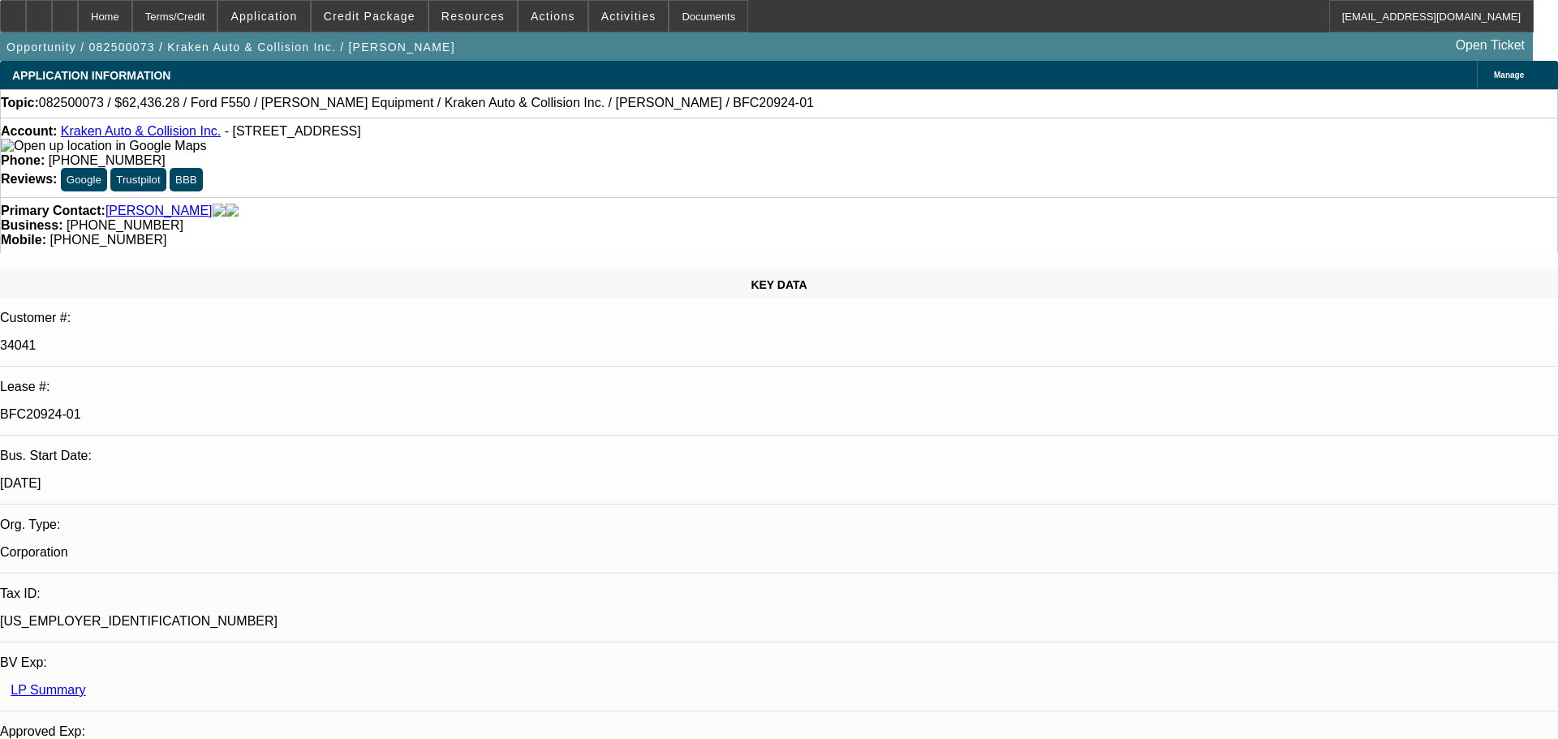
select select "4"
select select "1"
select select "4"
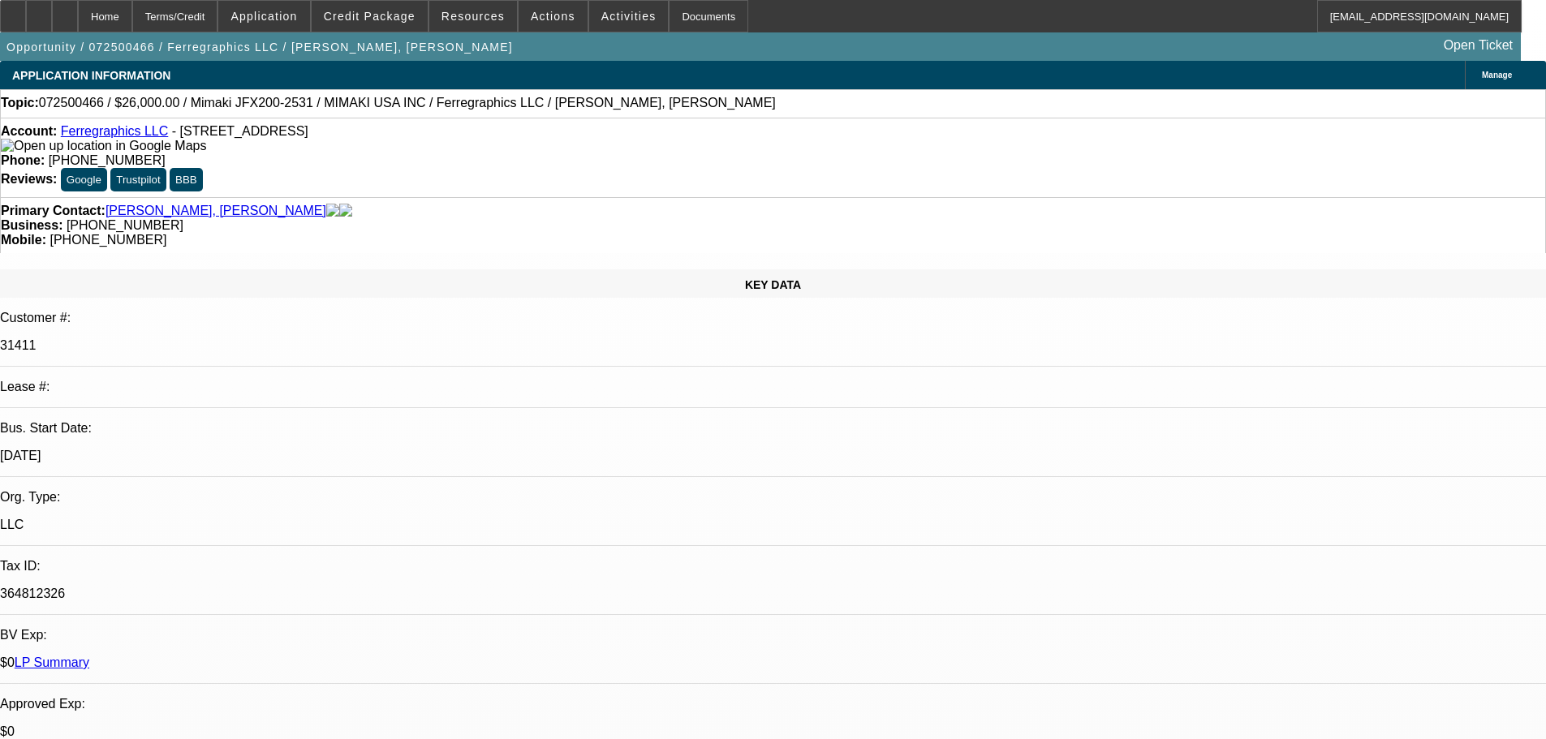
select select "0"
select select "6"
select select "0"
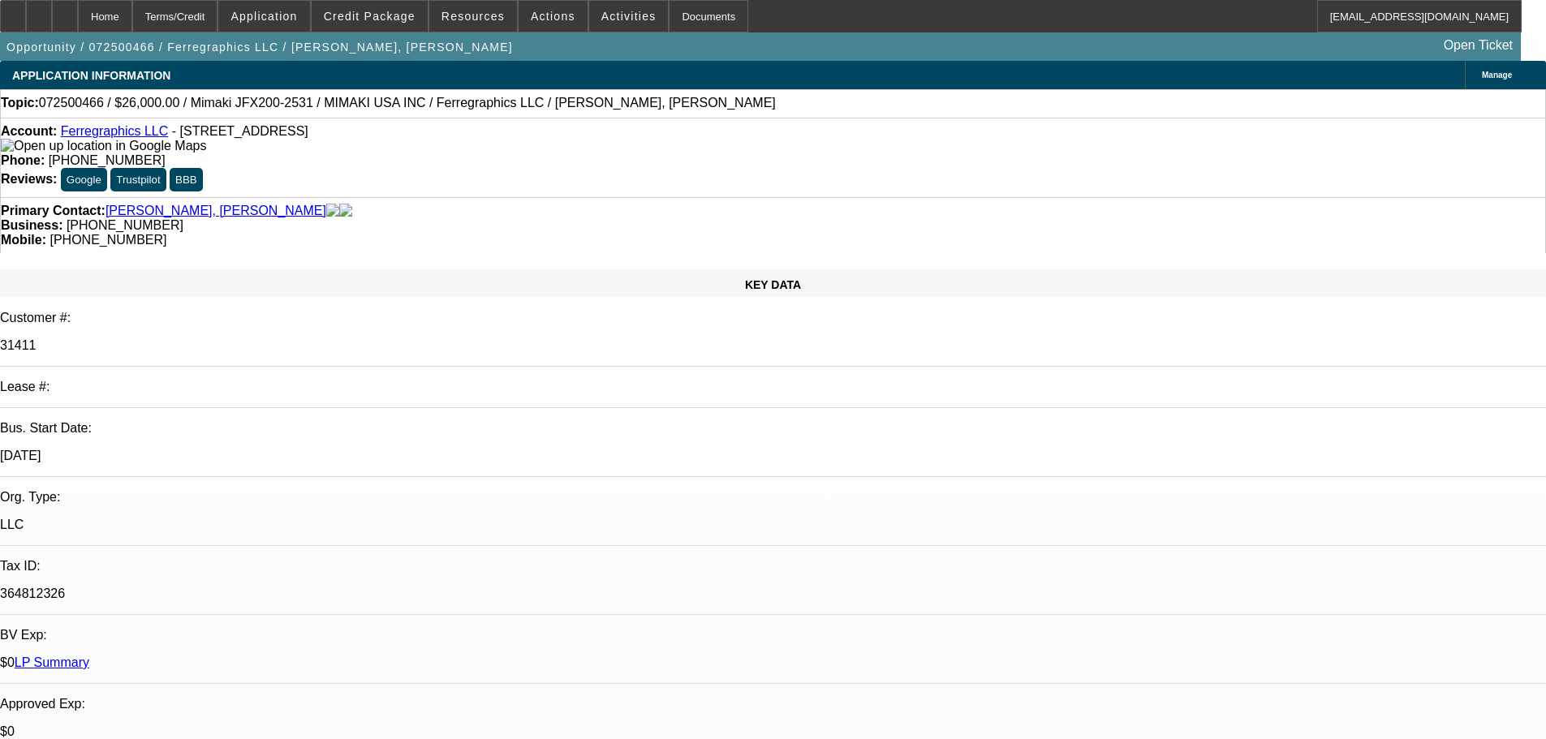
select select "0"
select select "6"
click at [78, 11] on div at bounding box center [65, 16] width 26 height 32
select select "0"
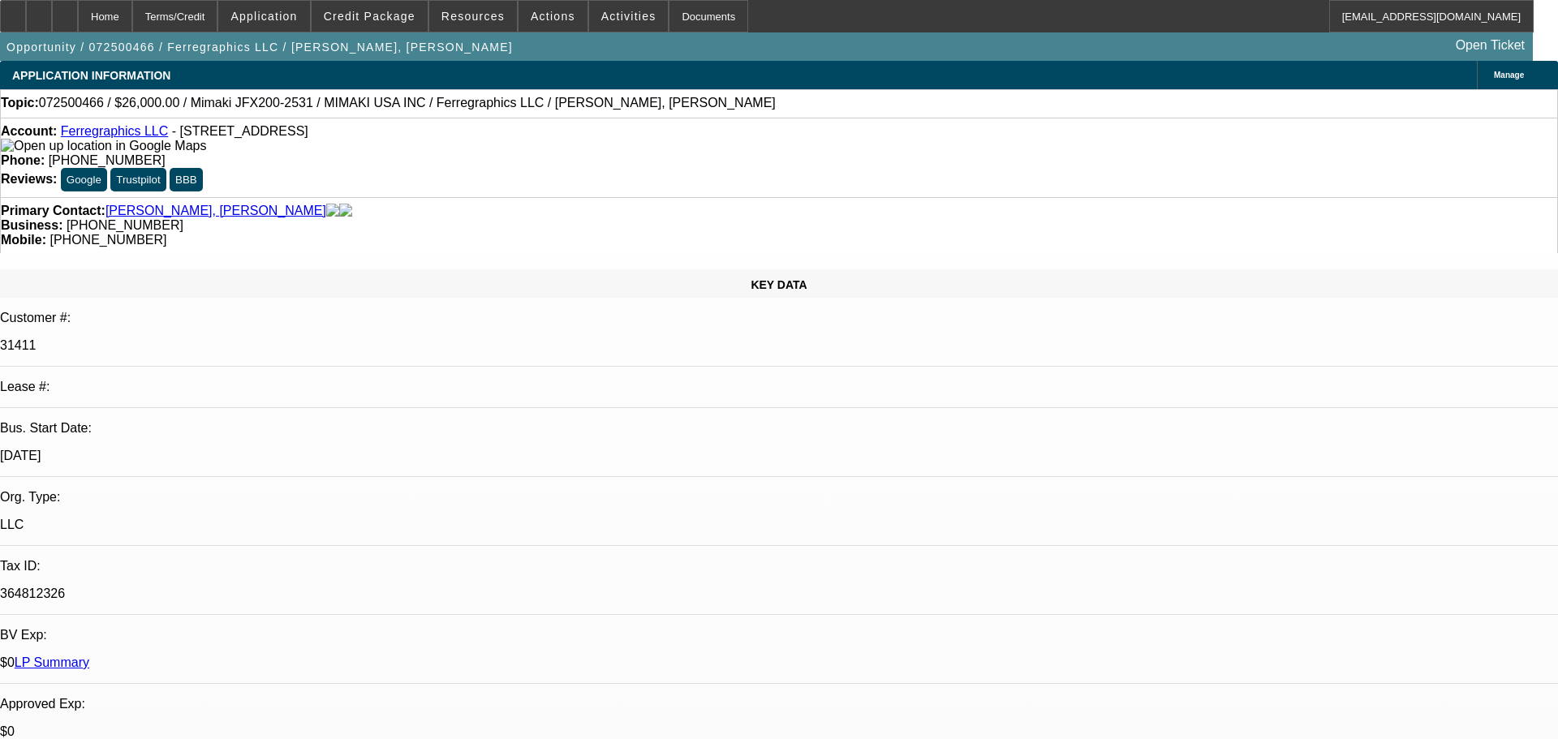
select select "0"
select select "6"
select select "0"
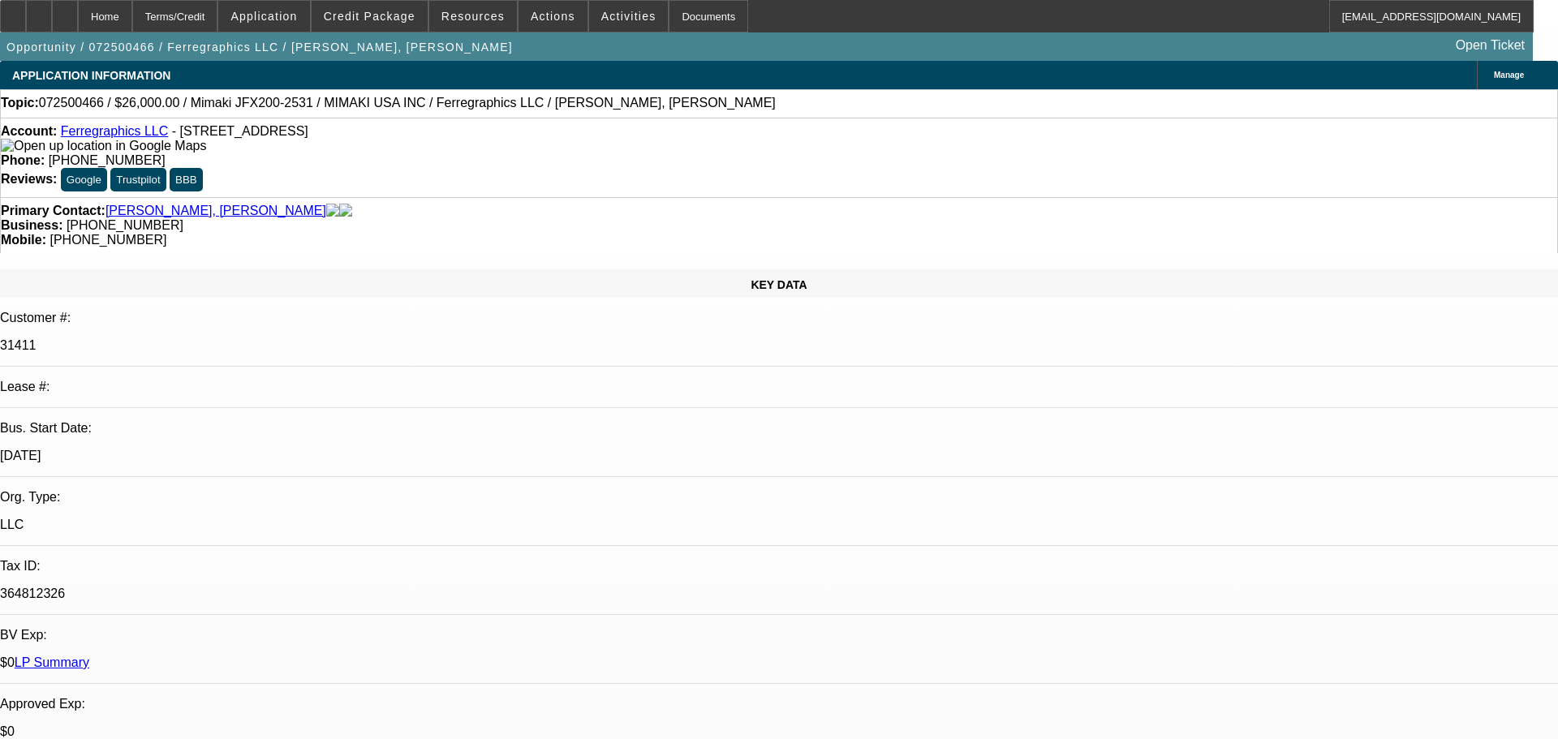
select select "0"
select select "6"
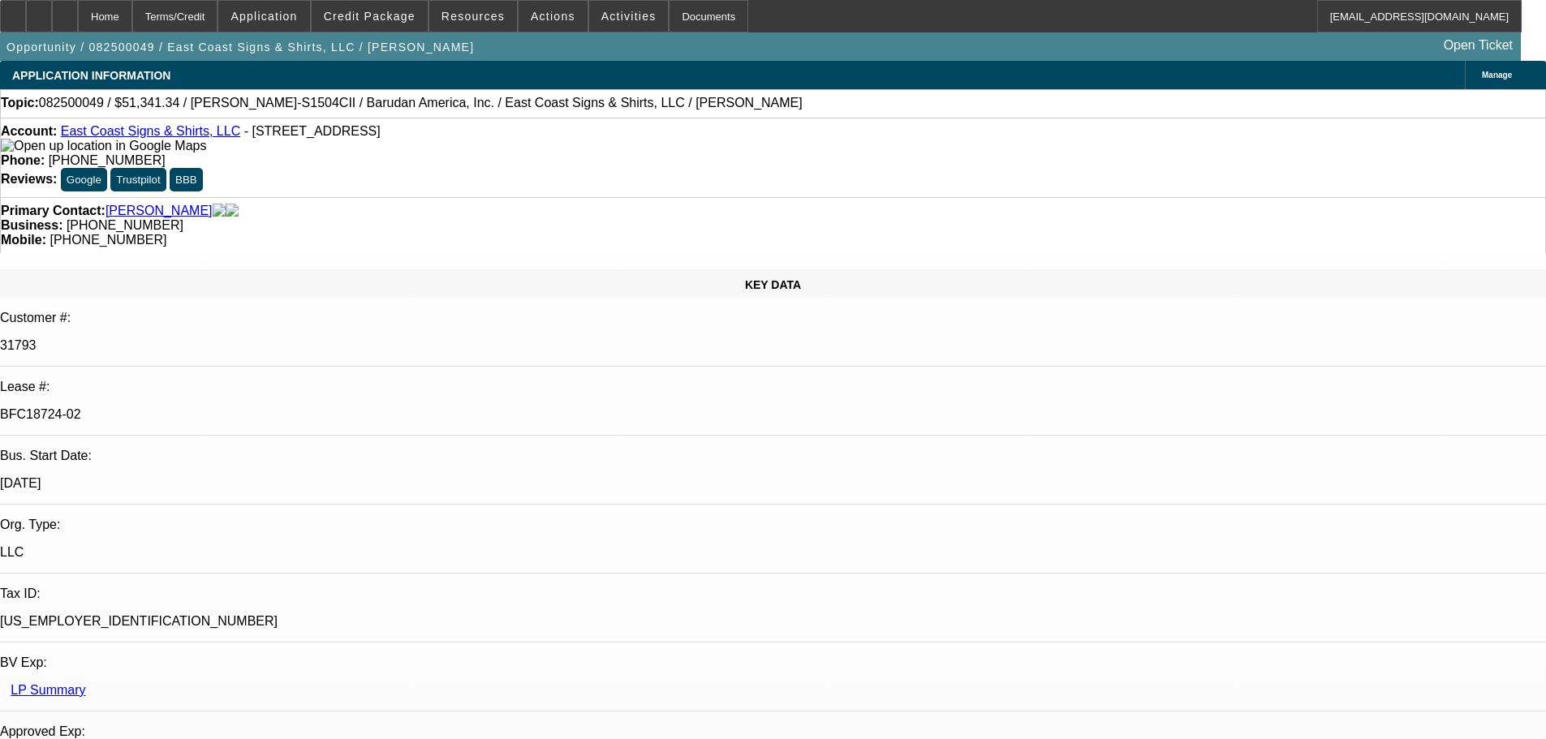
select select "0"
select select "2"
select select "0"
select select "6"
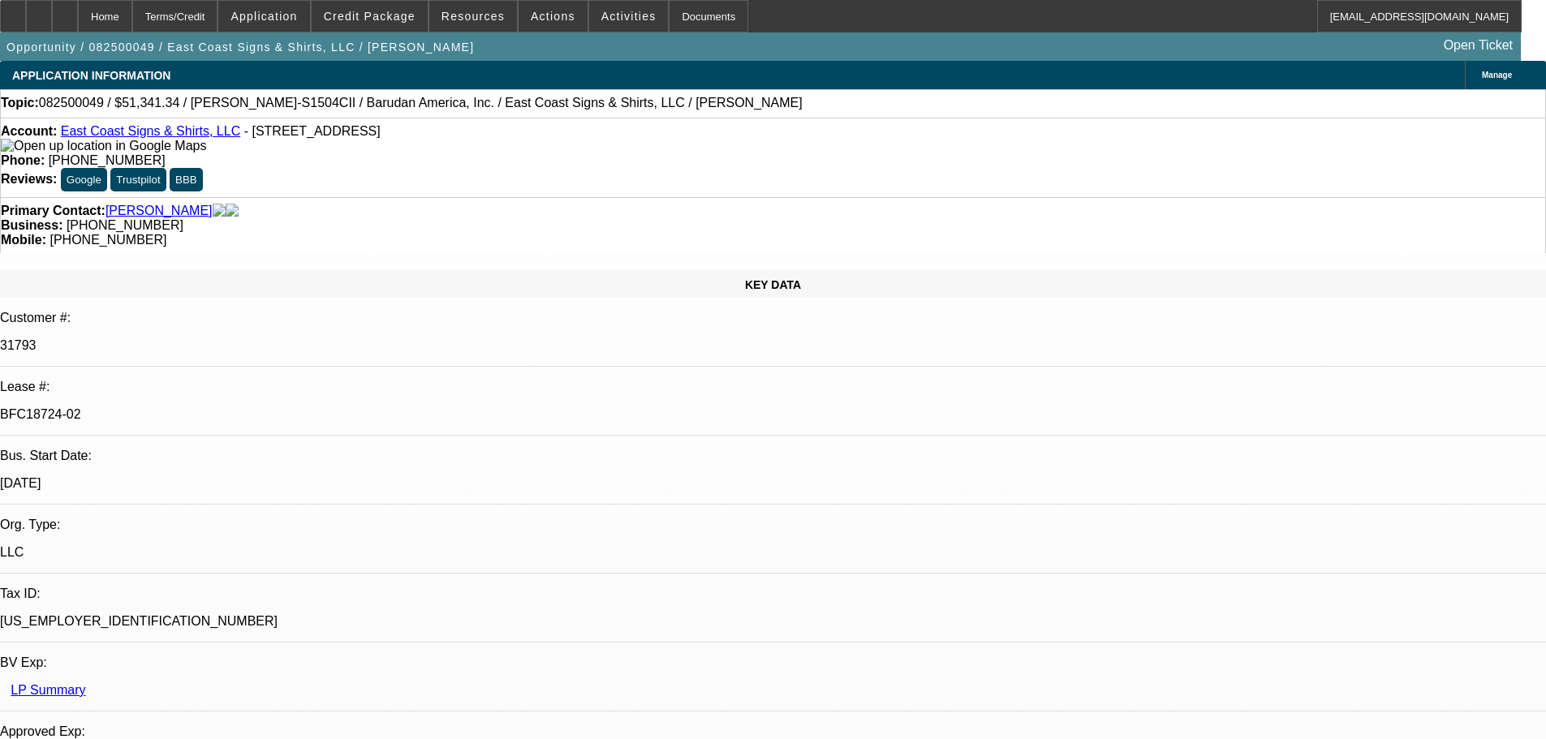
select select "0"
select select "2"
select select "0.1"
select select "4"
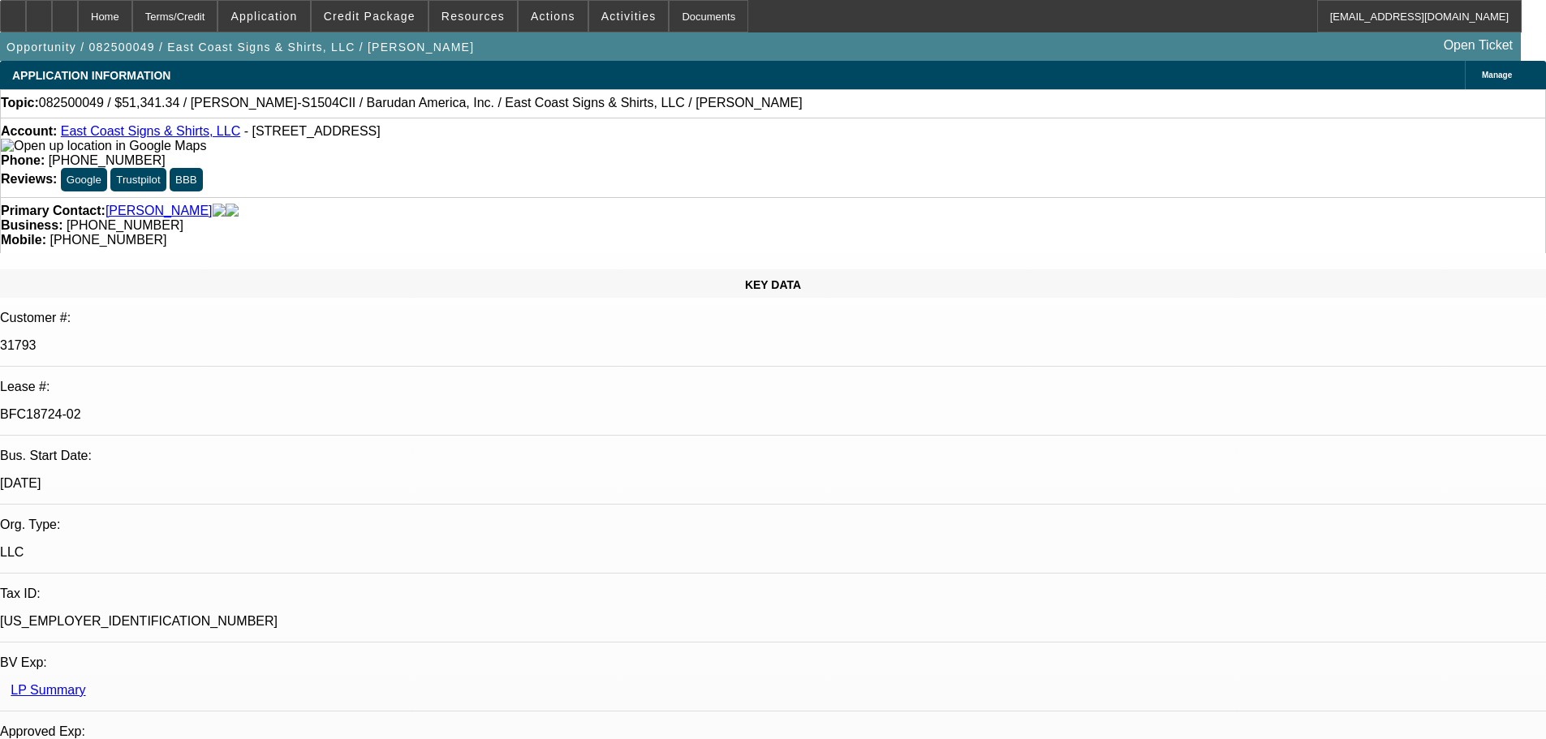
select select "0"
select select "2"
select select "0.1"
select select "4"
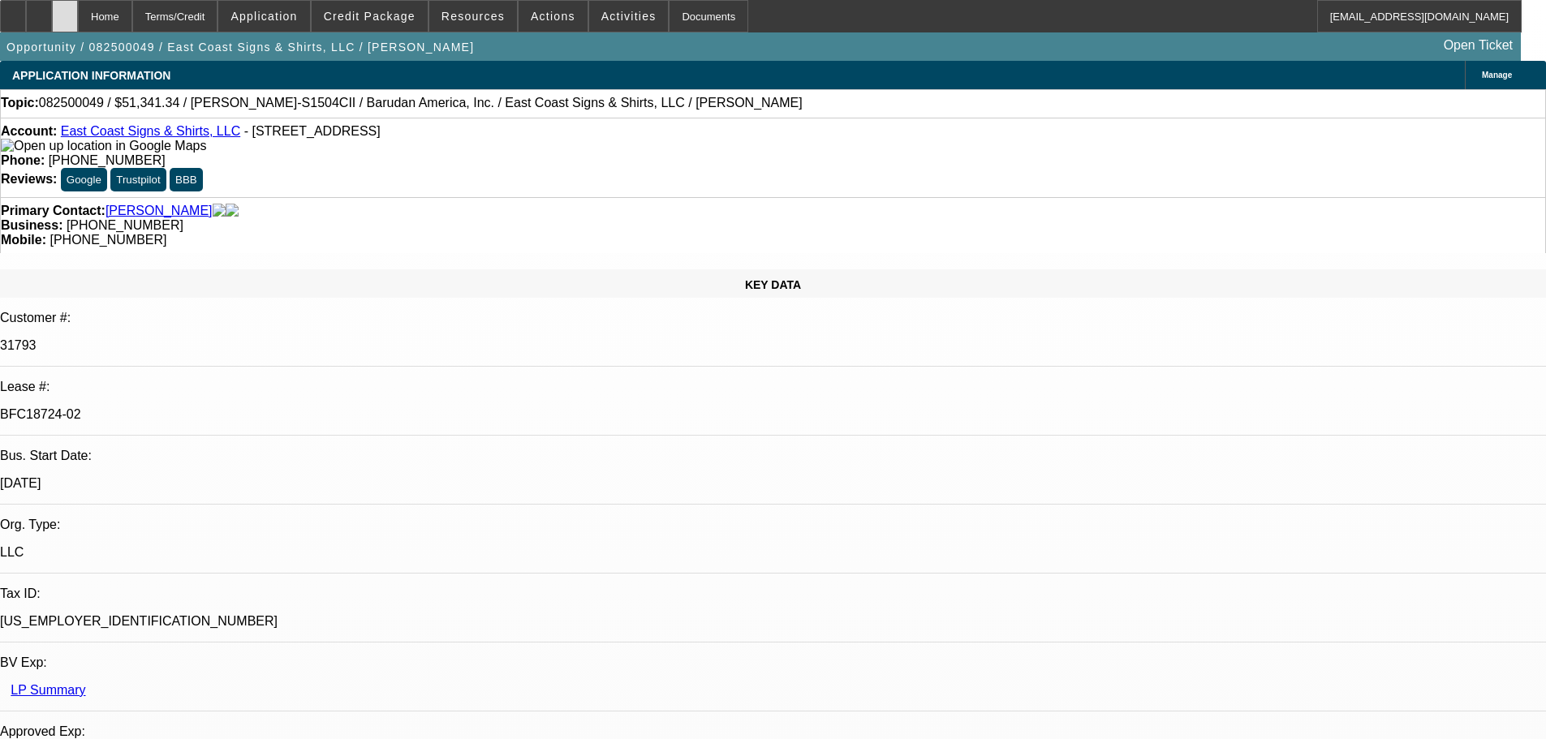
click at [78, 23] on div at bounding box center [65, 16] width 26 height 32
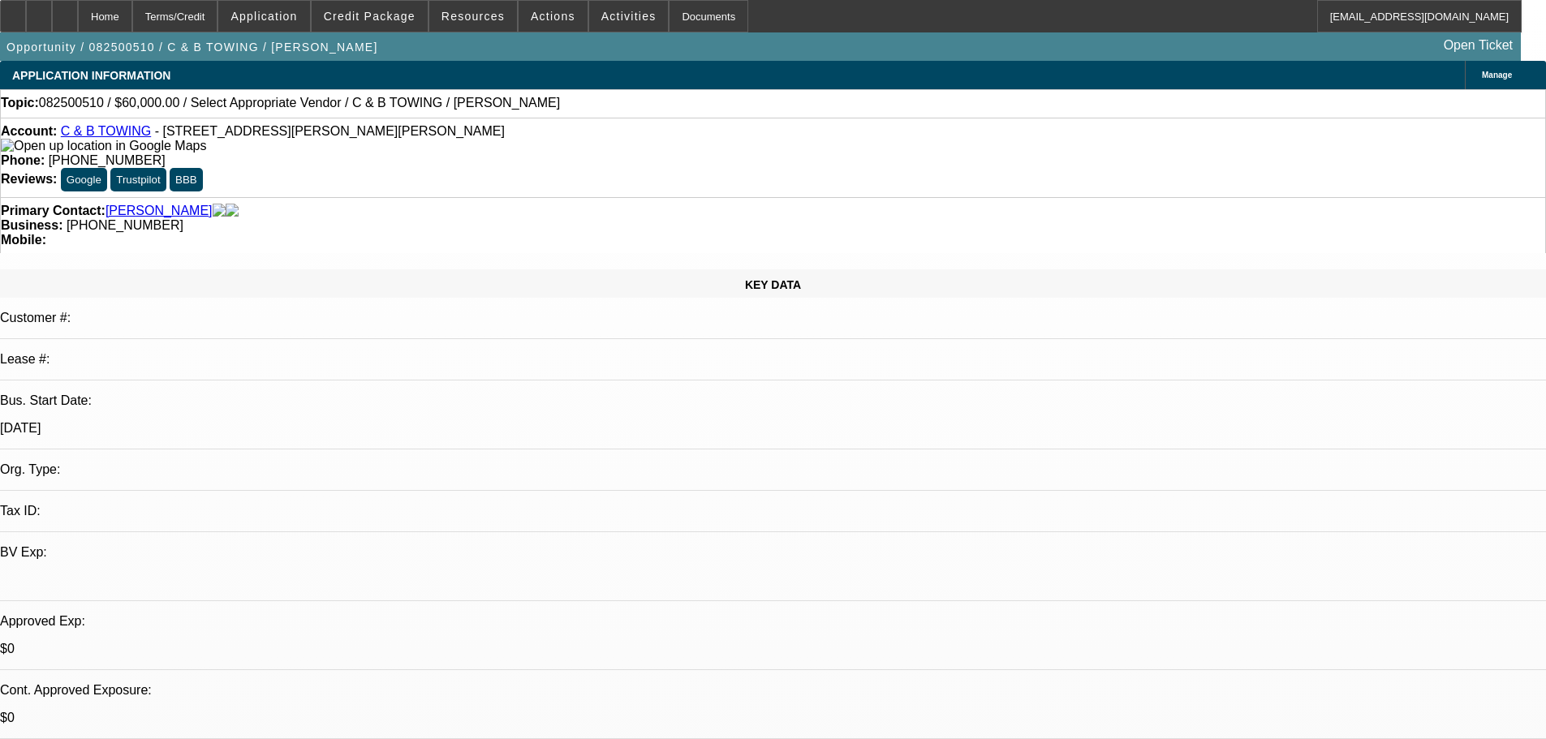
select select "0"
select select "2"
select select "0.1"
select select "4"
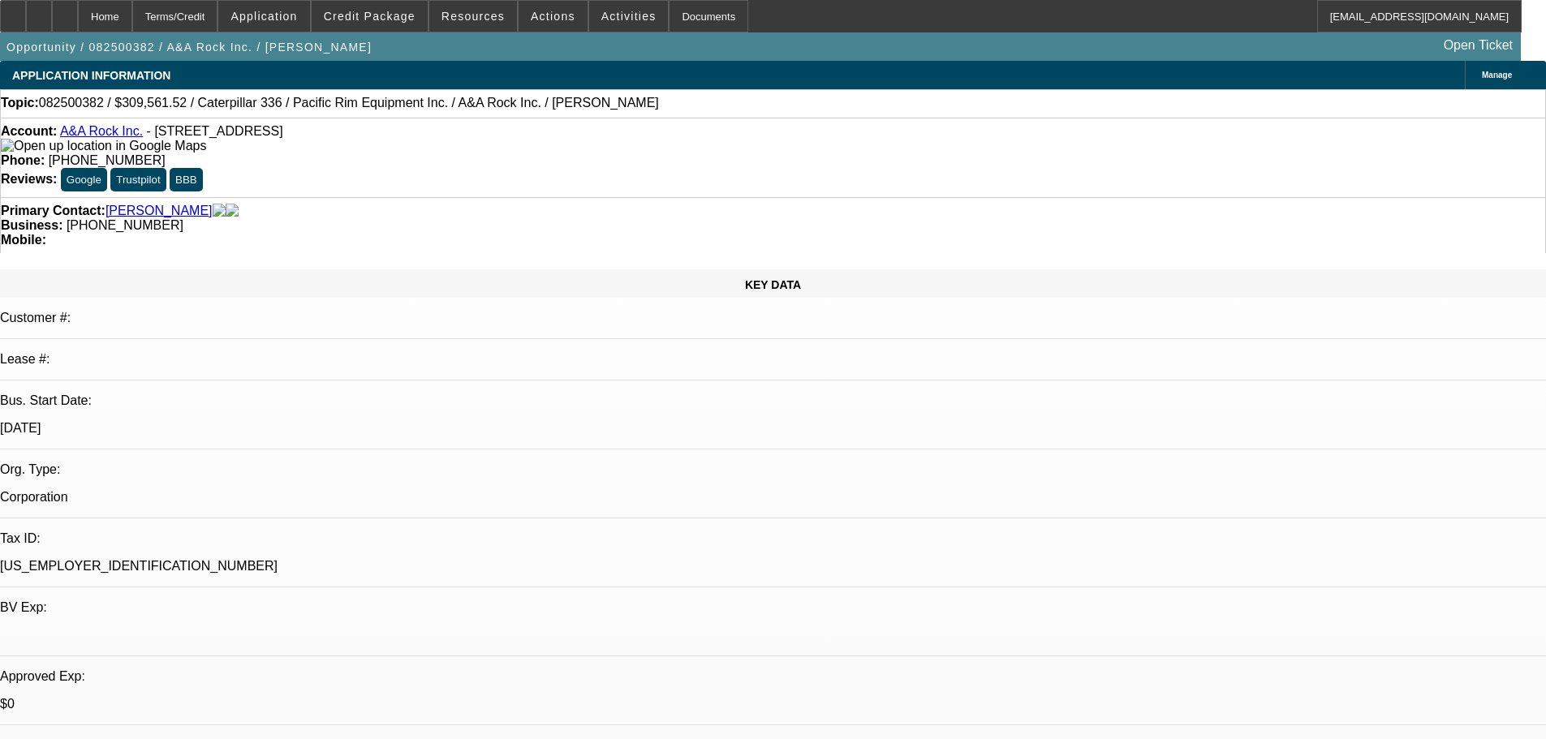
select select "0"
select select "2"
select select "0"
select select "6"
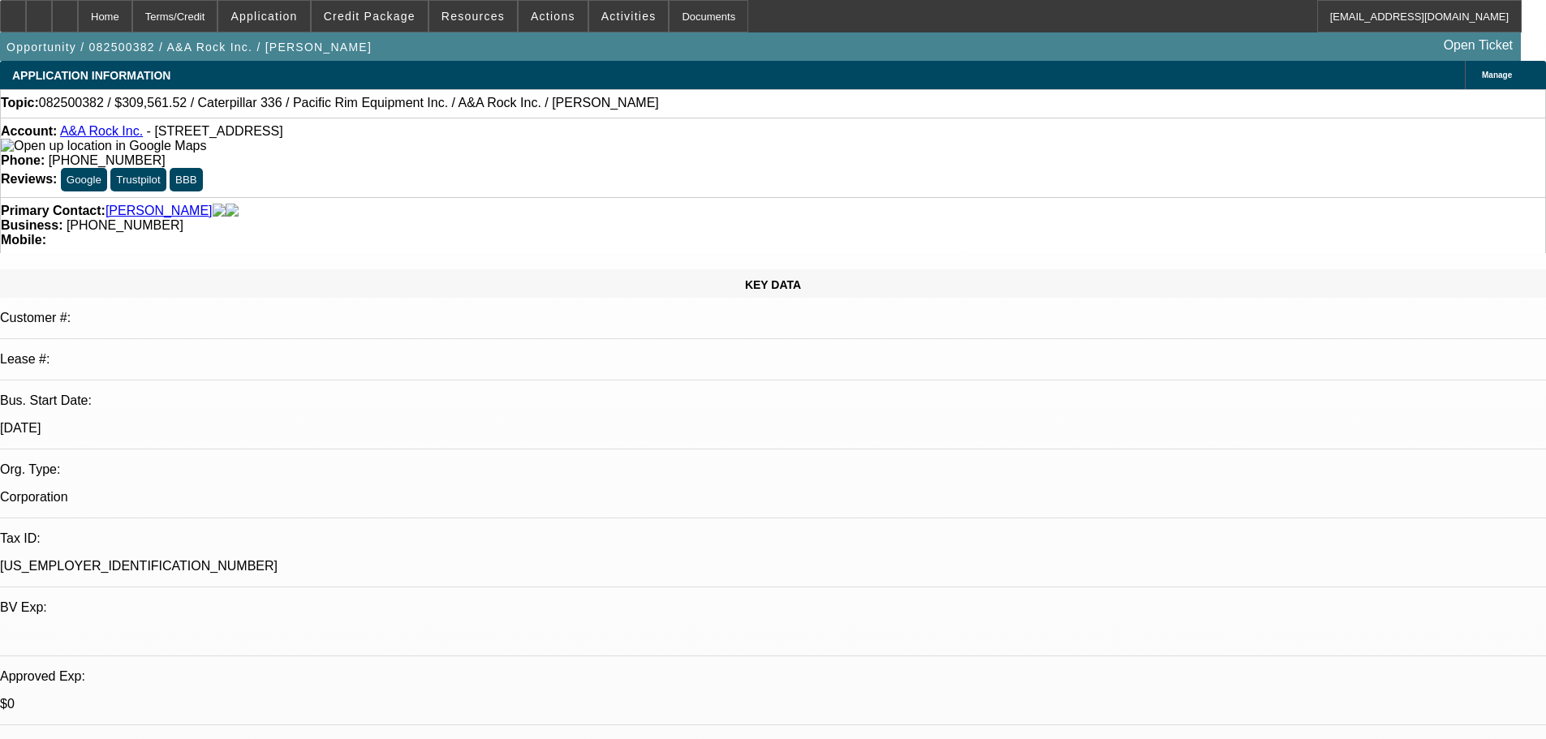
select select "0"
select select "2"
select select "0"
select select "6"
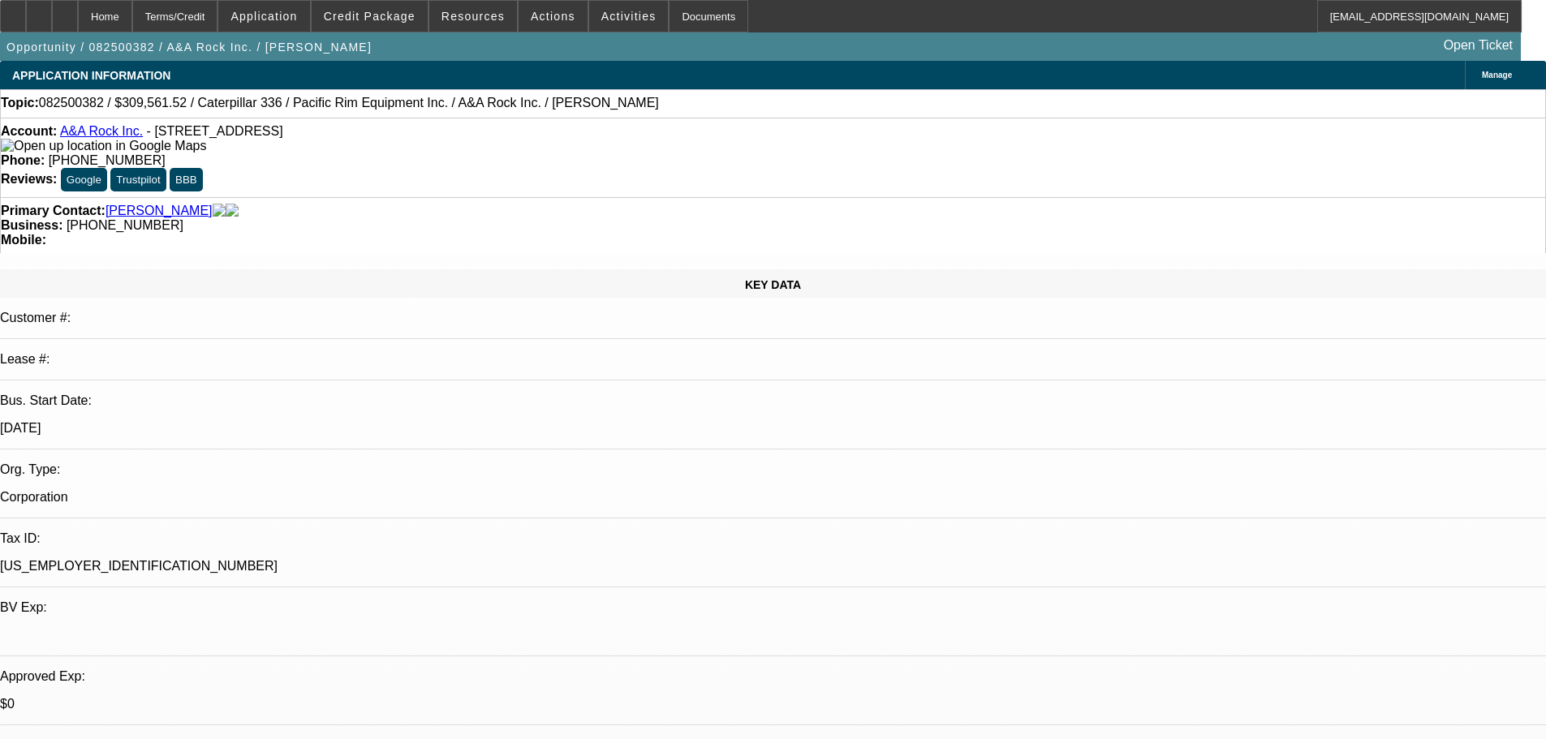
select select "0"
select select "2"
select select "0"
select select "6"
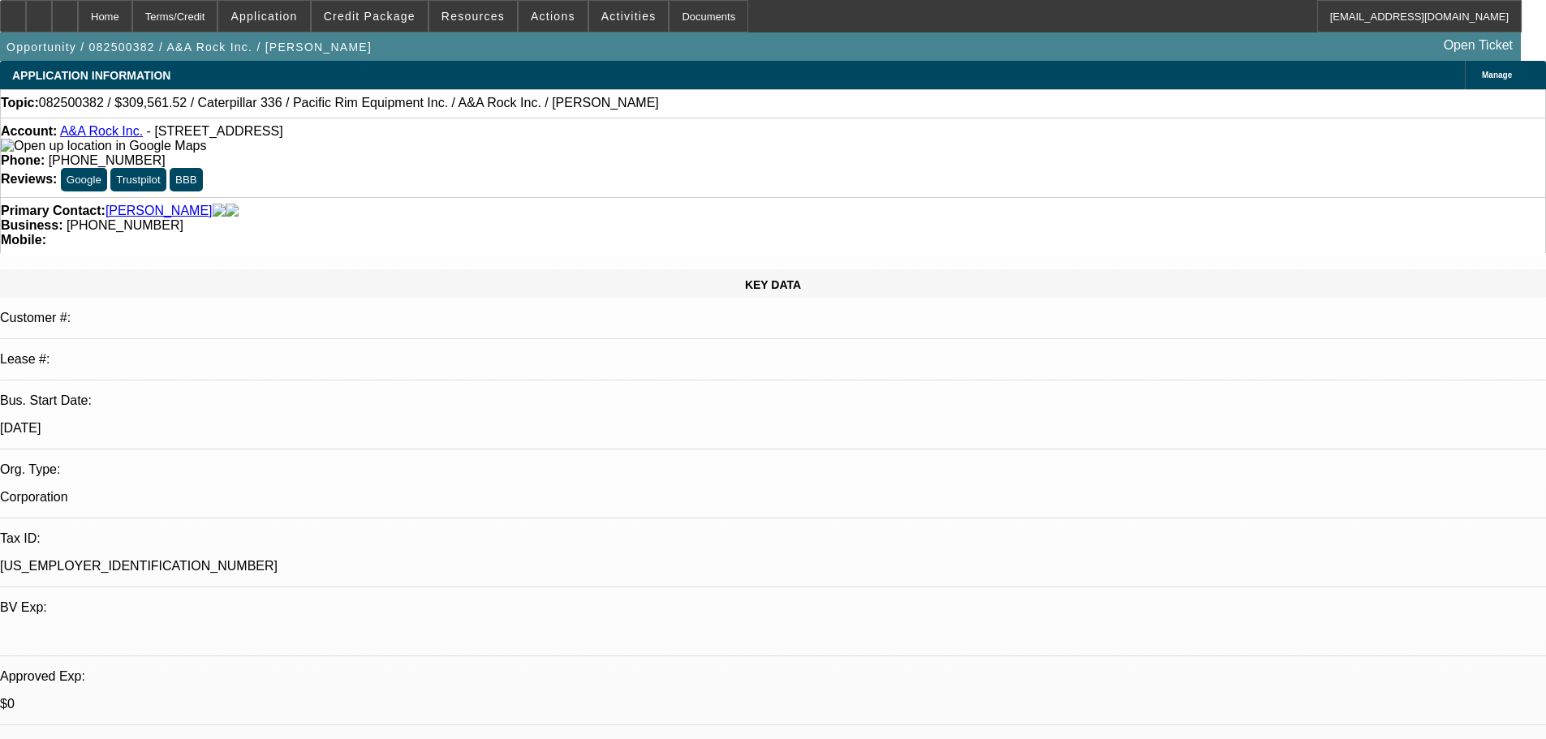
select select "0"
select select "2"
select select "0"
select select "6"
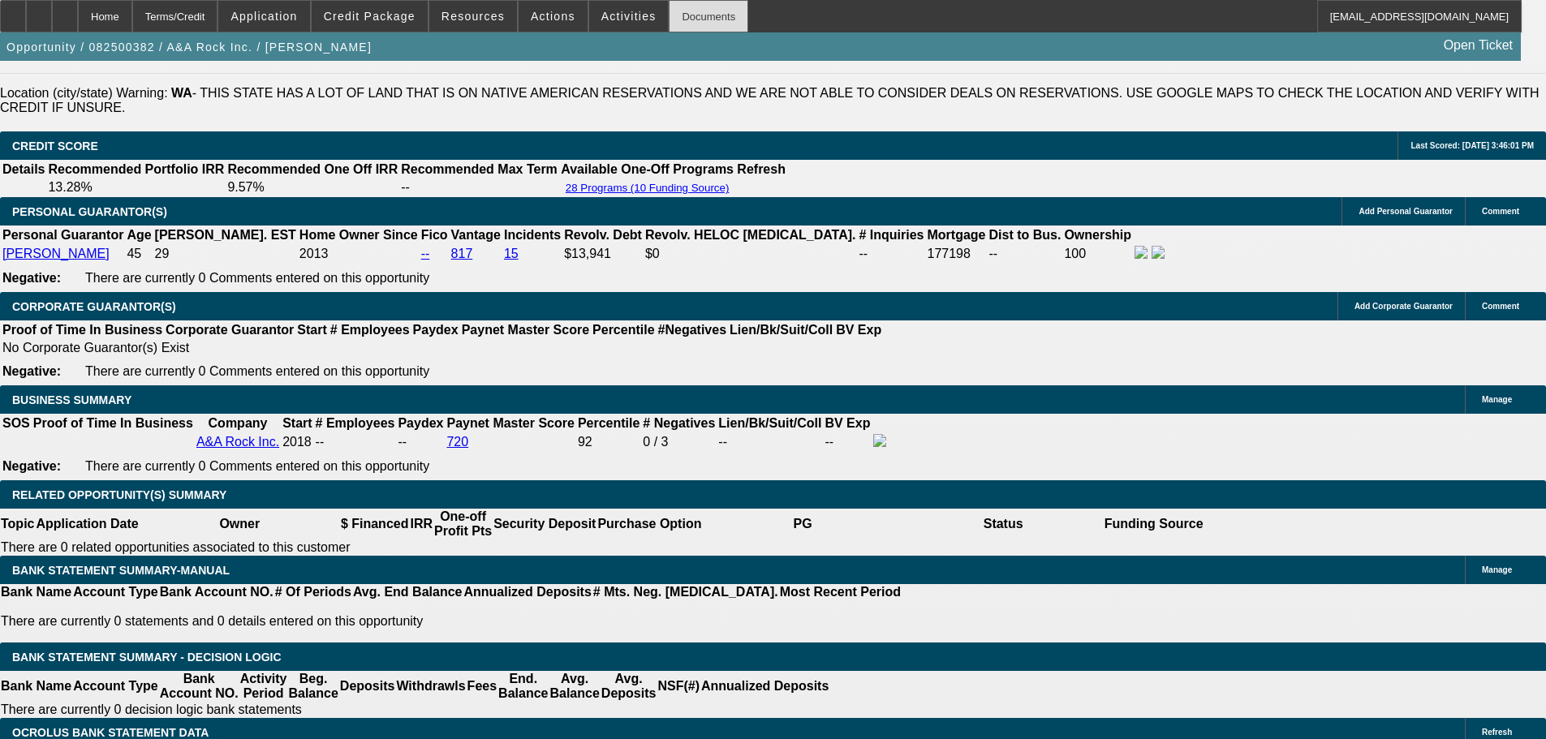
scroll to position [2353, 0]
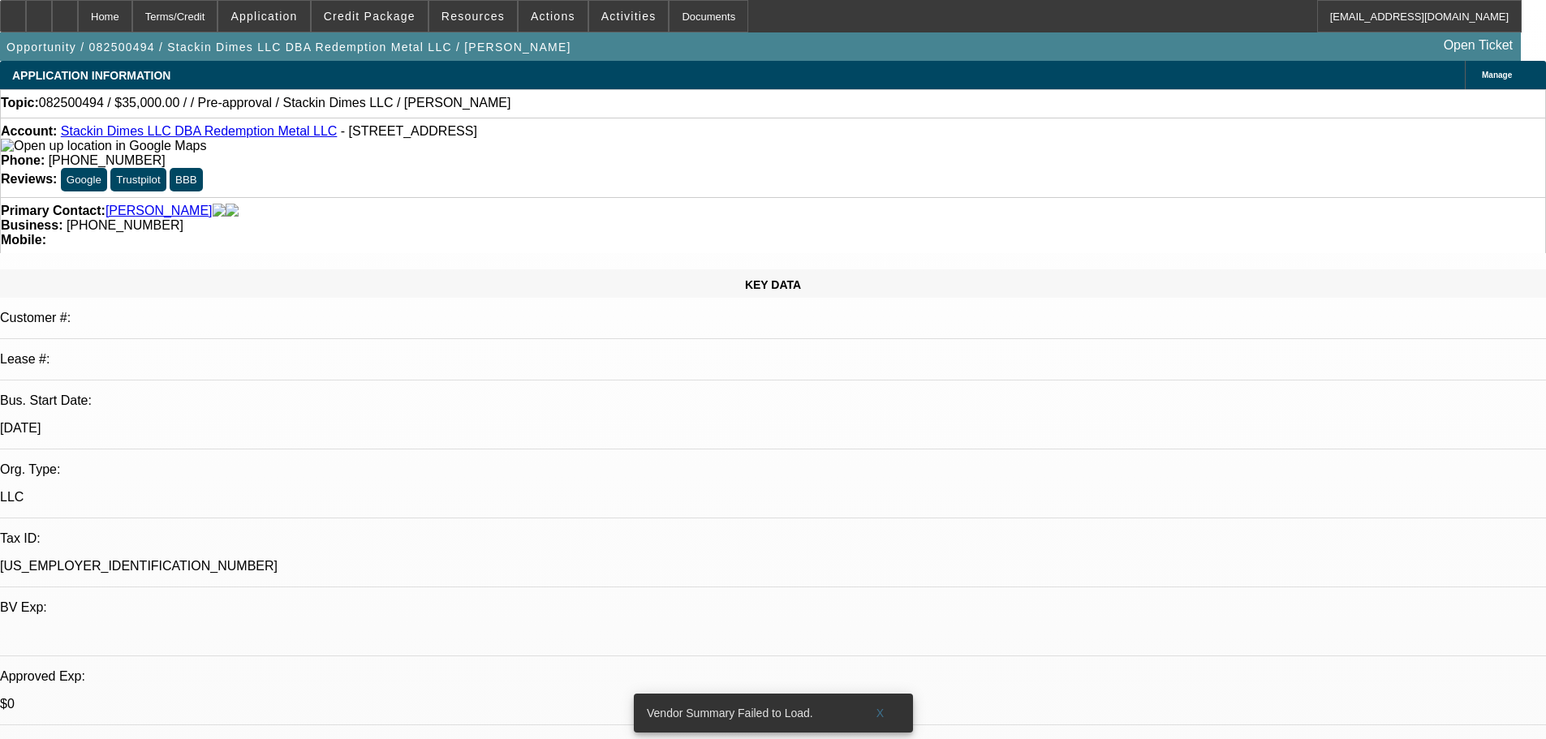
select select "0"
select select "2"
select select "0.1"
select select "4"
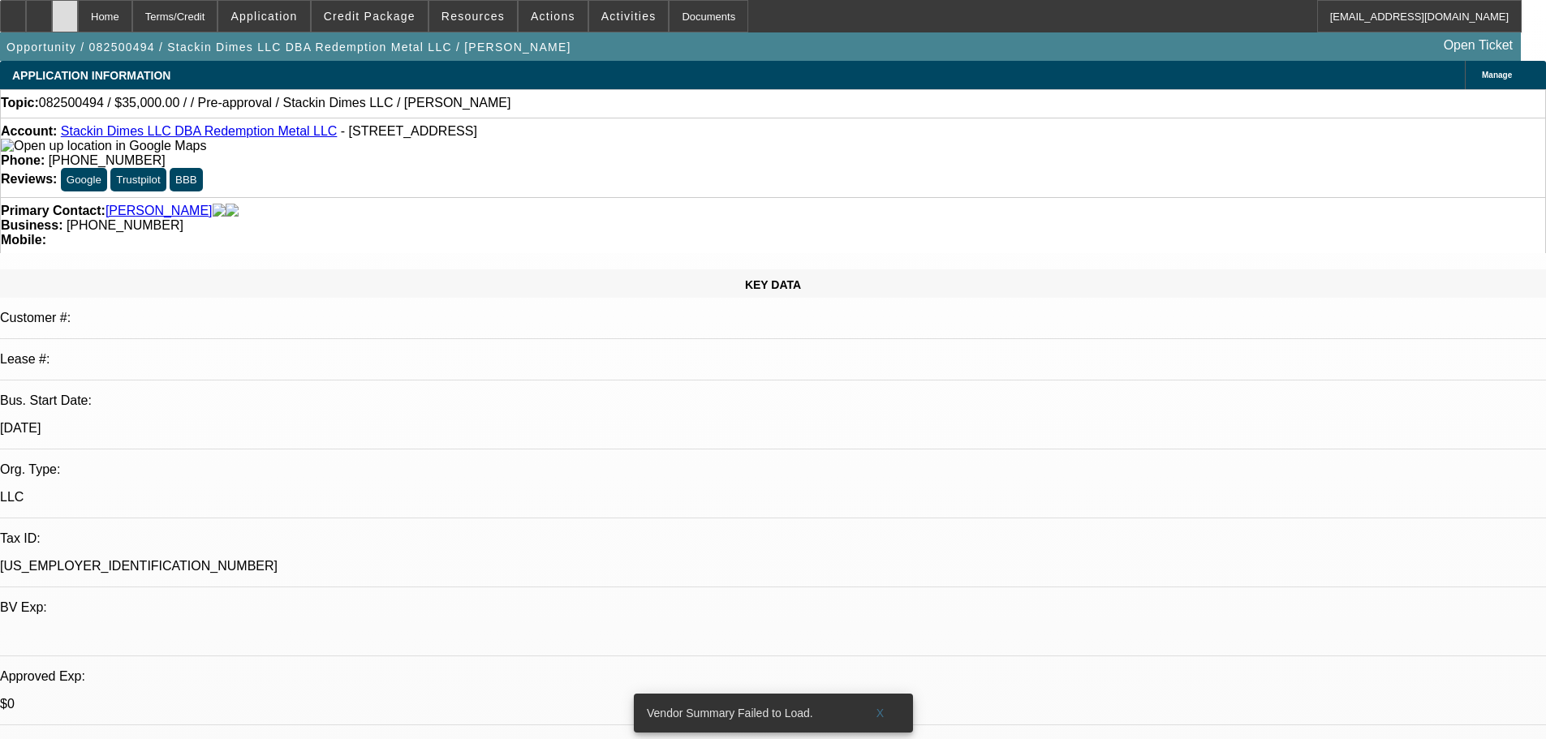
click at [78, 7] on div at bounding box center [65, 16] width 26 height 32
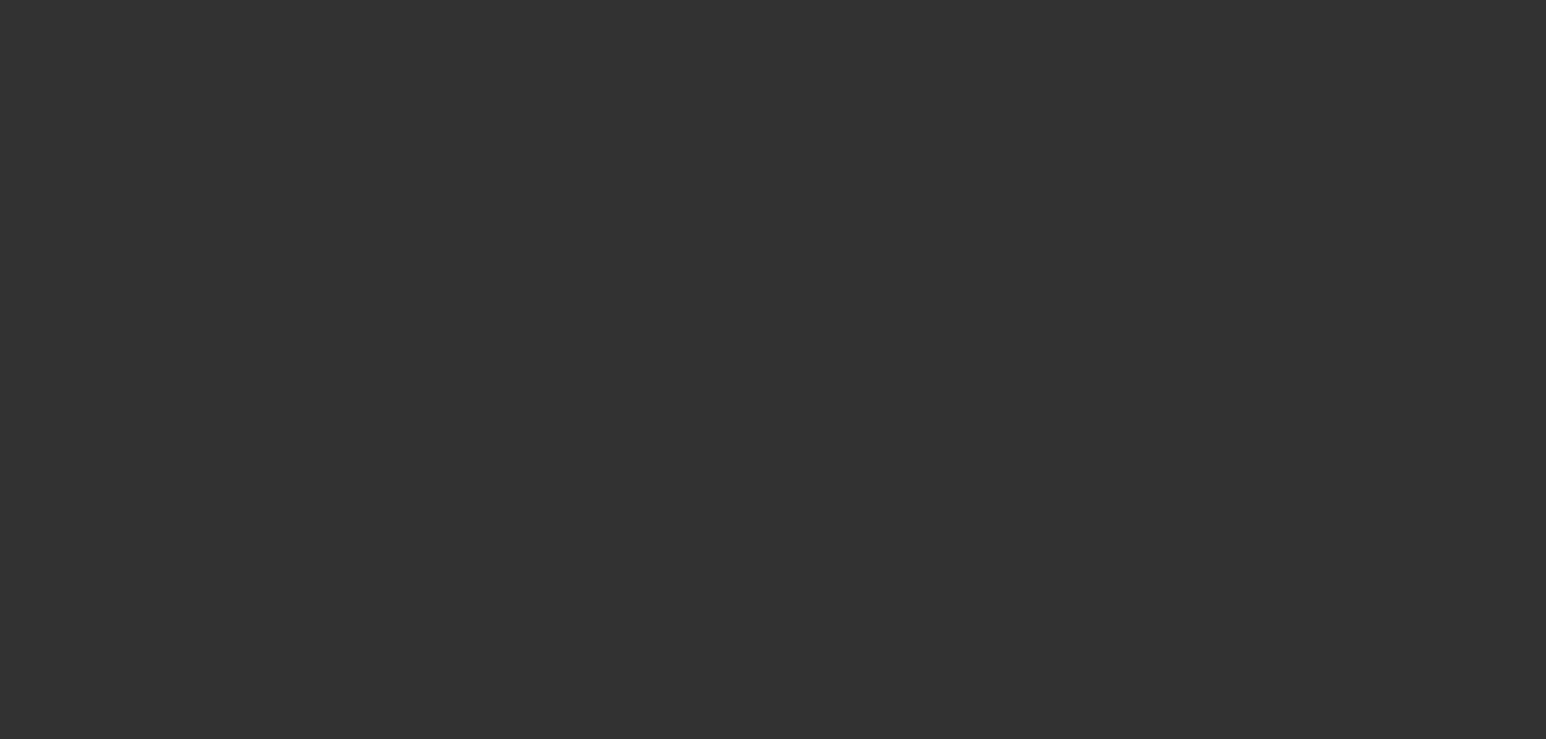
select select "0"
select select "2"
select select "0.1"
select select "4"
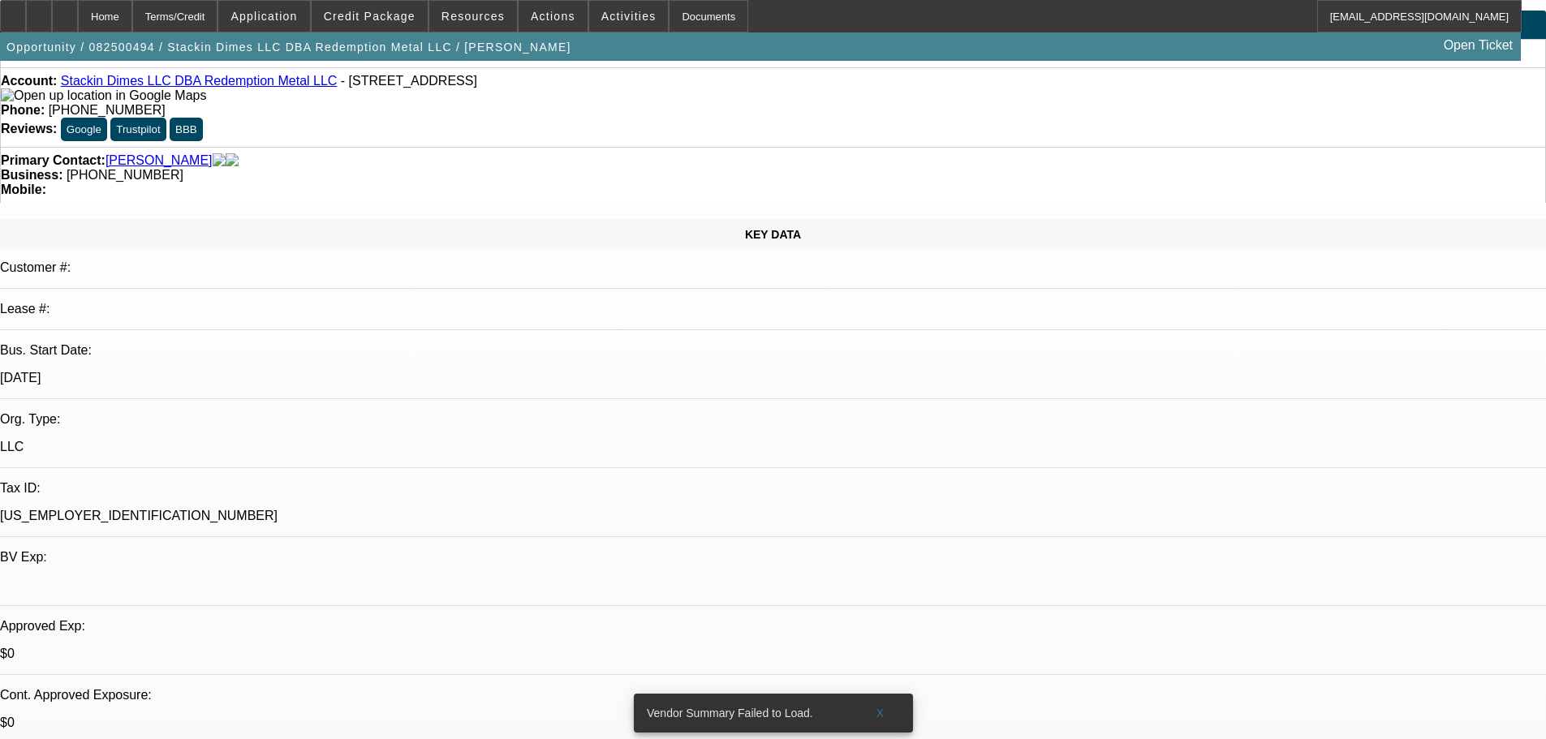
scroll to position [243, 0]
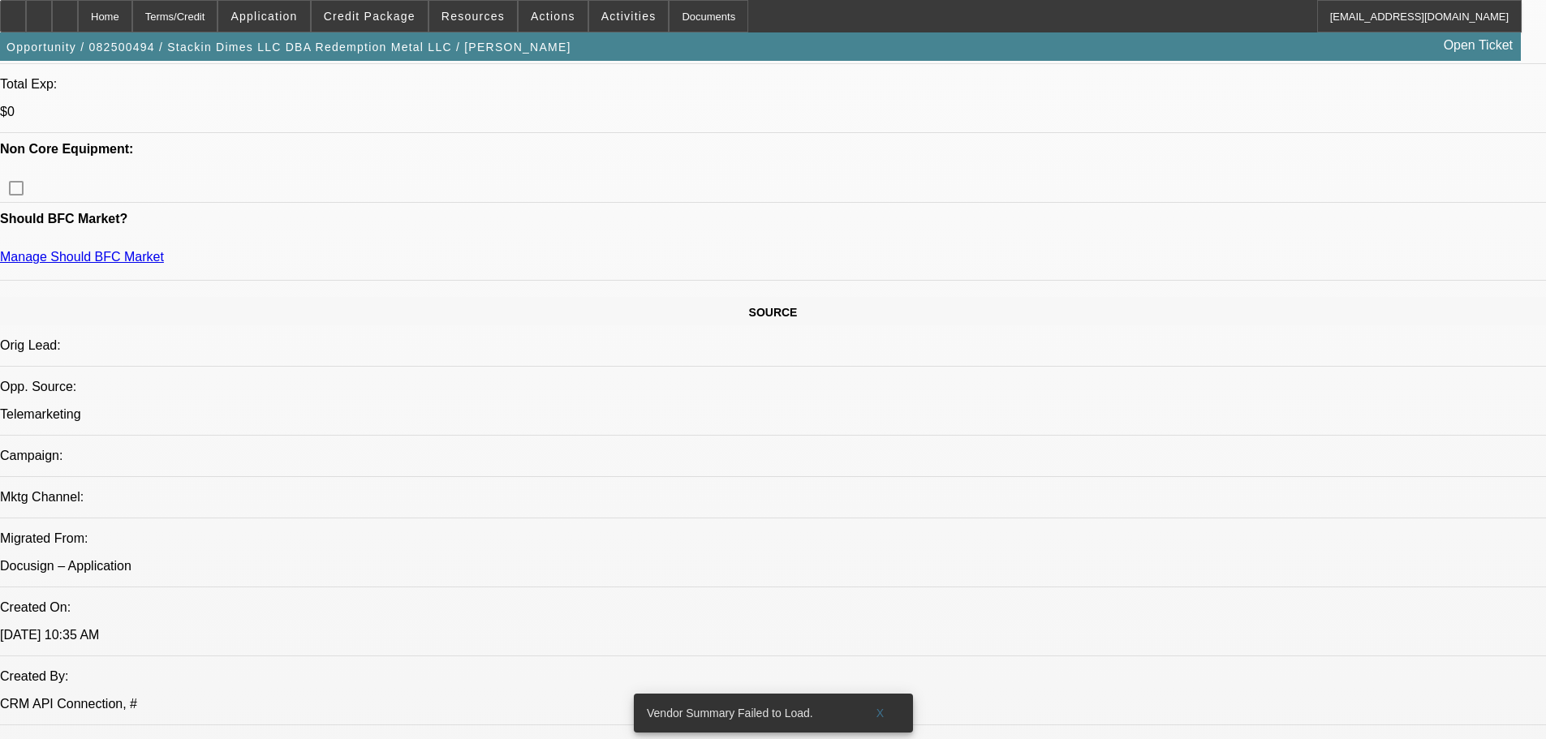
scroll to position [1298, 0]
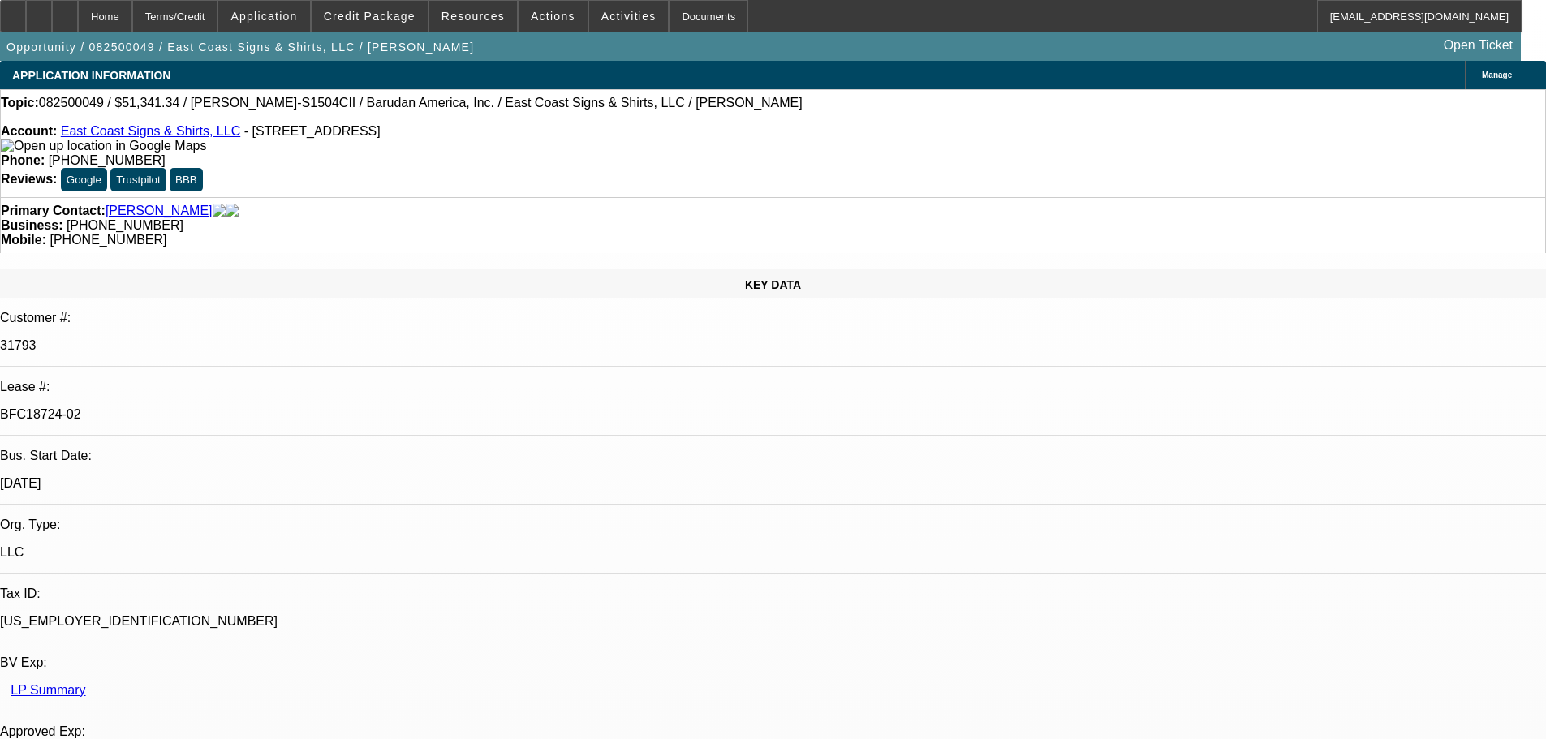
select select "0"
select select "2"
select select "0"
select select "6"
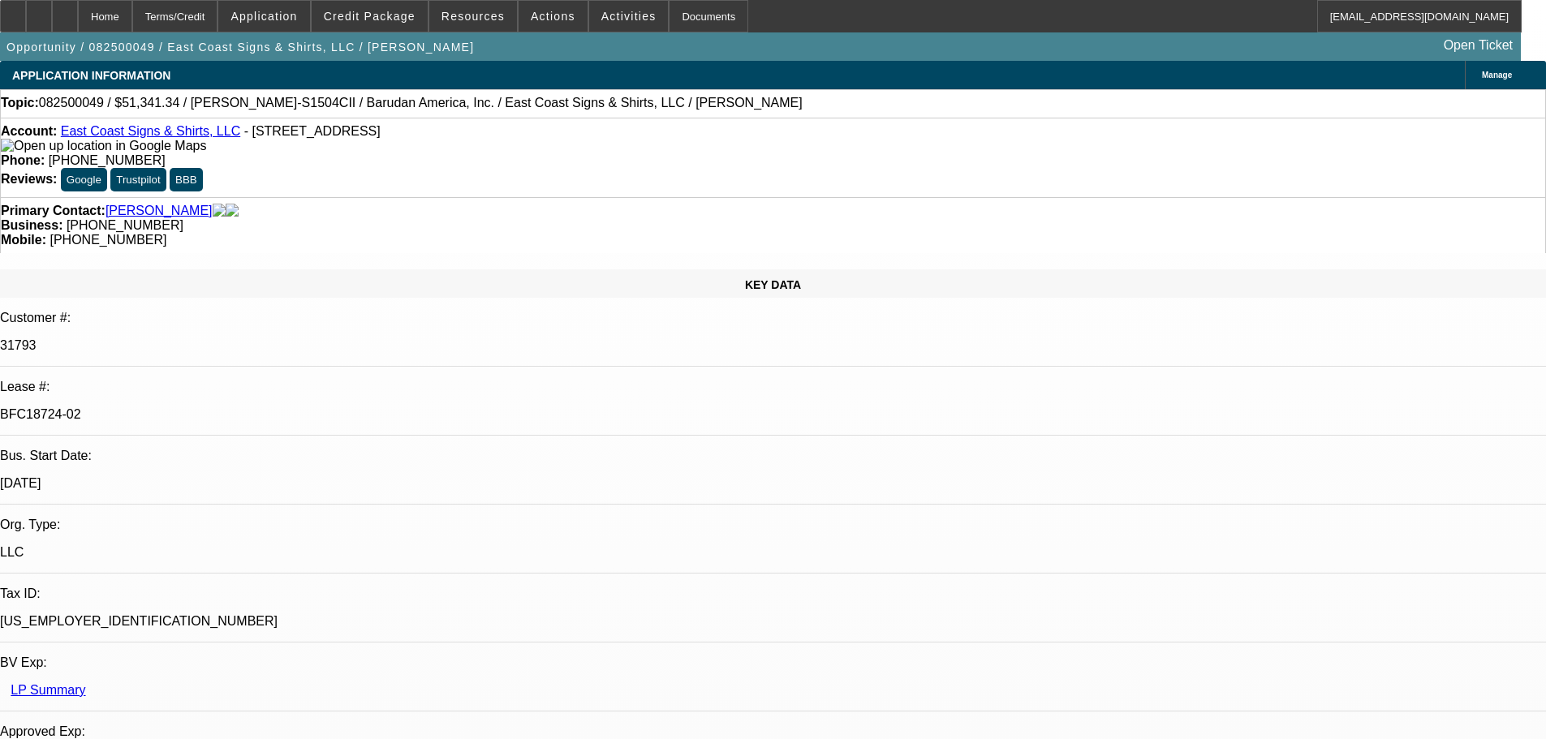
select select "0"
select select "2"
select select "0.1"
select select "4"
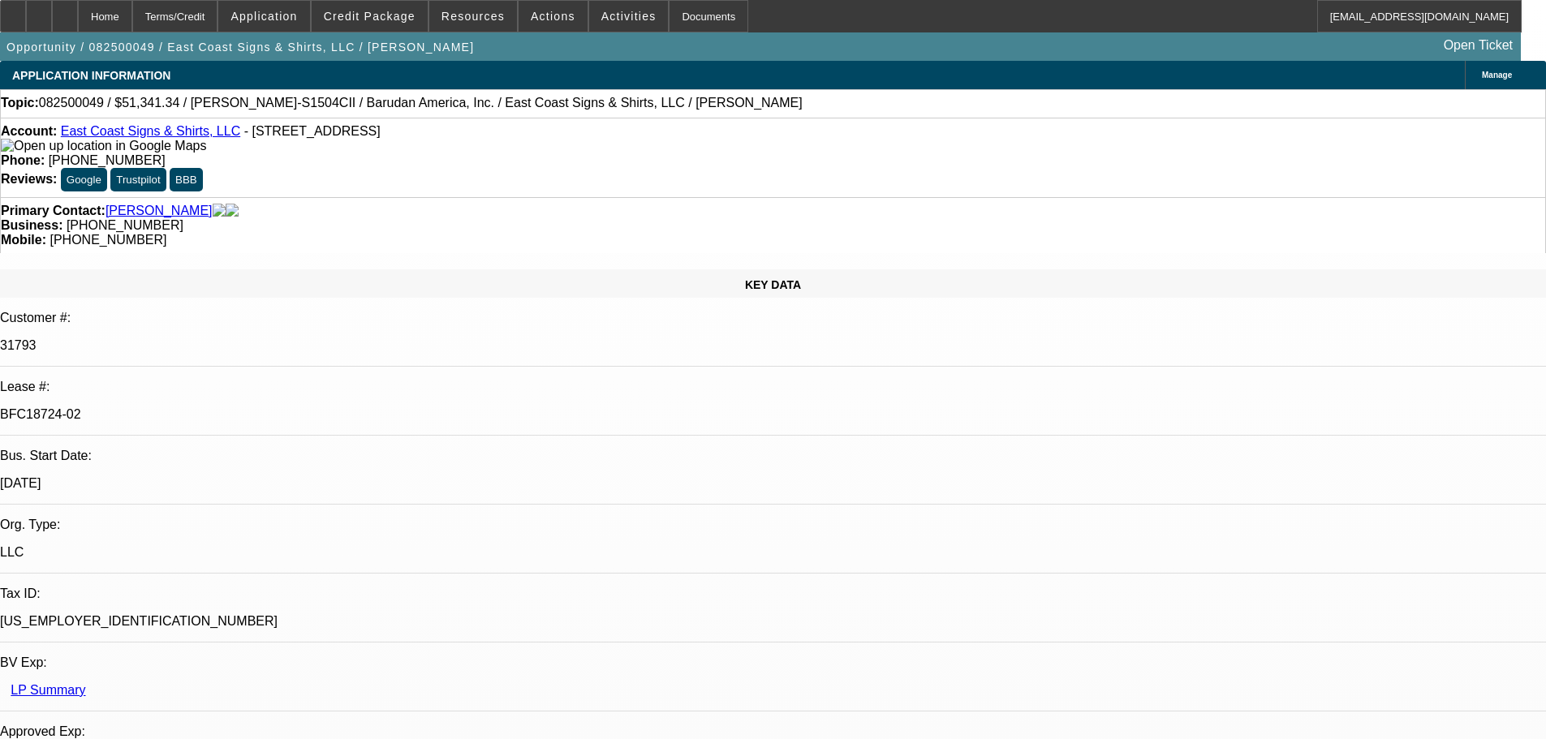
select select "0"
select select "2"
select select "0.1"
select select "4"
